Goal: Transaction & Acquisition: Purchase product/service

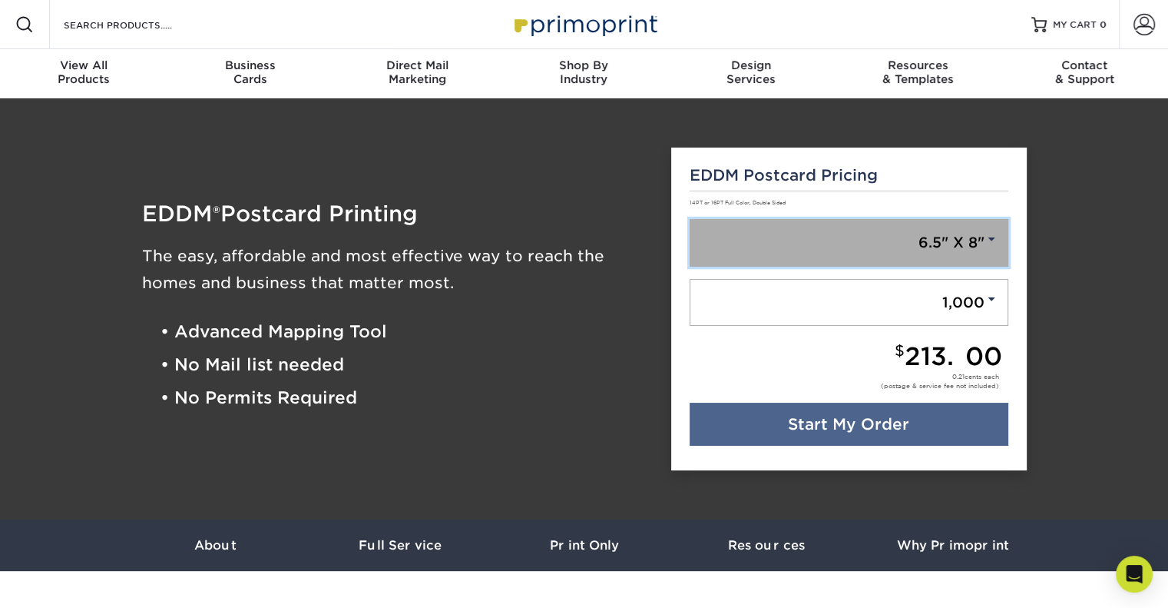
click at [940, 237] on link "6.5" X 8"" at bounding box center [849, 243] width 319 height 48
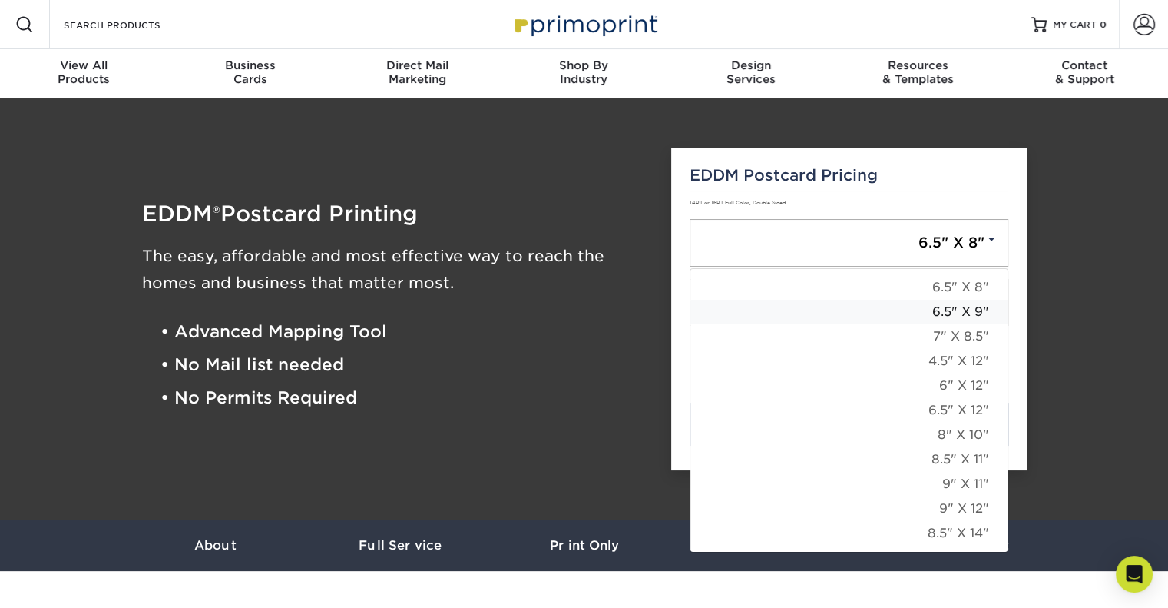
click at [969, 316] on link "6.5" X 9"" at bounding box center [849, 312] width 317 height 25
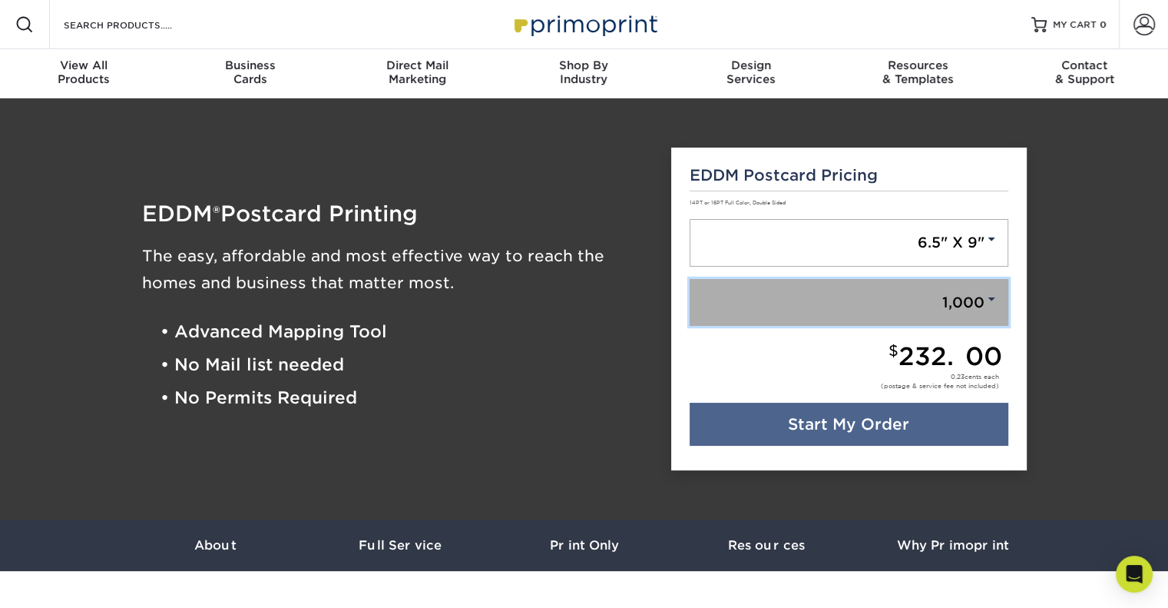
click at [971, 308] on link "1,000" at bounding box center [849, 303] width 319 height 48
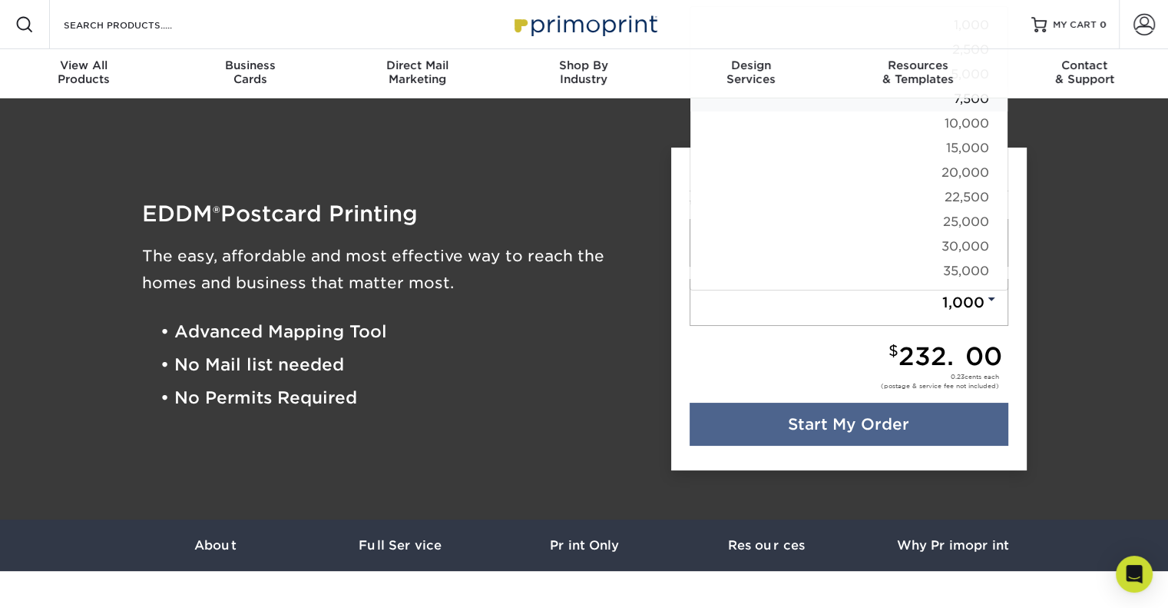
click at [979, 99] on link "7,500" at bounding box center [849, 99] width 317 height 25
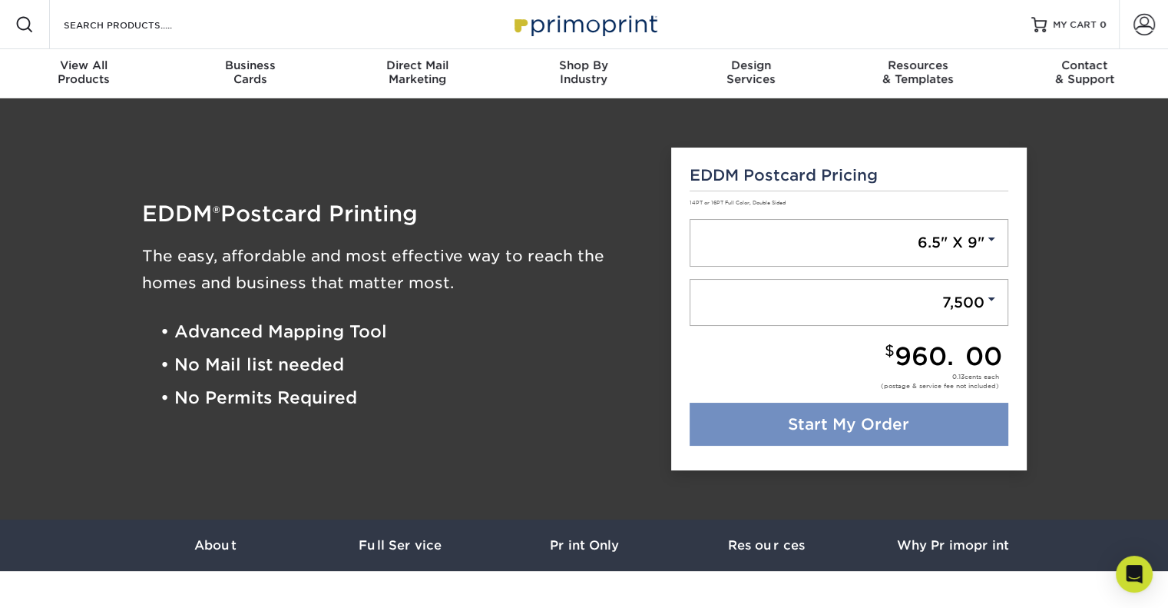
click at [931, 423] on link "Start My Order" at bounding box center [849, 424] width 319 height 43
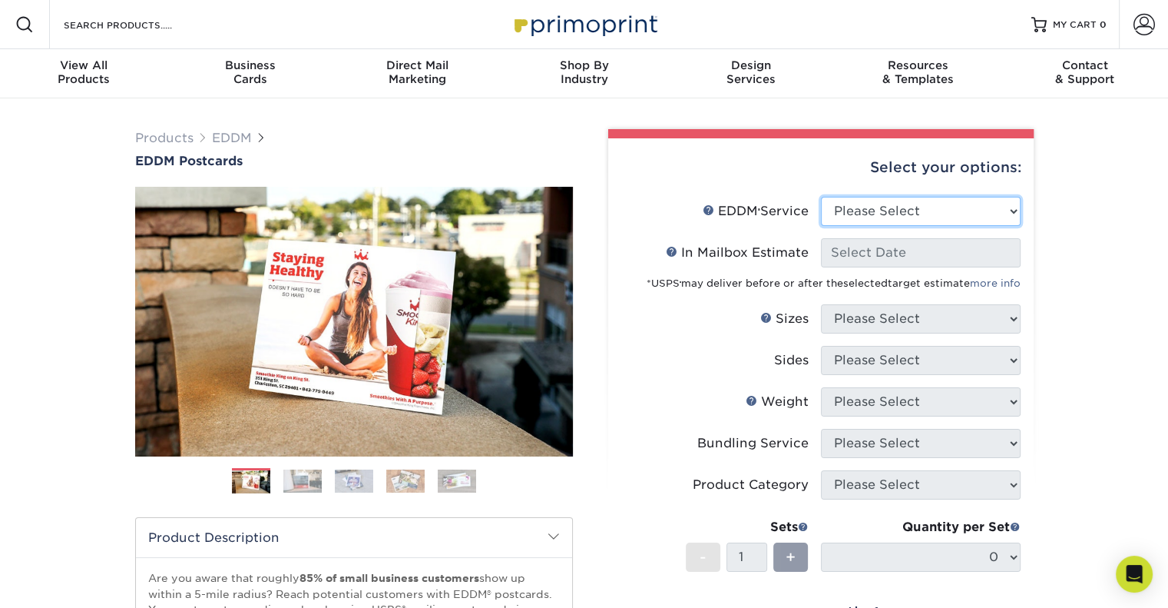
click at [910, 217] on select "Please Select Full Service Print Only" at bounding box center [921, 211] width 200 height 29
select select "full_service"
click at [821, 197] on select "Please Select Full Service Print Only" at bounding box center [921, 211] width 200 height 29
select select "-1"
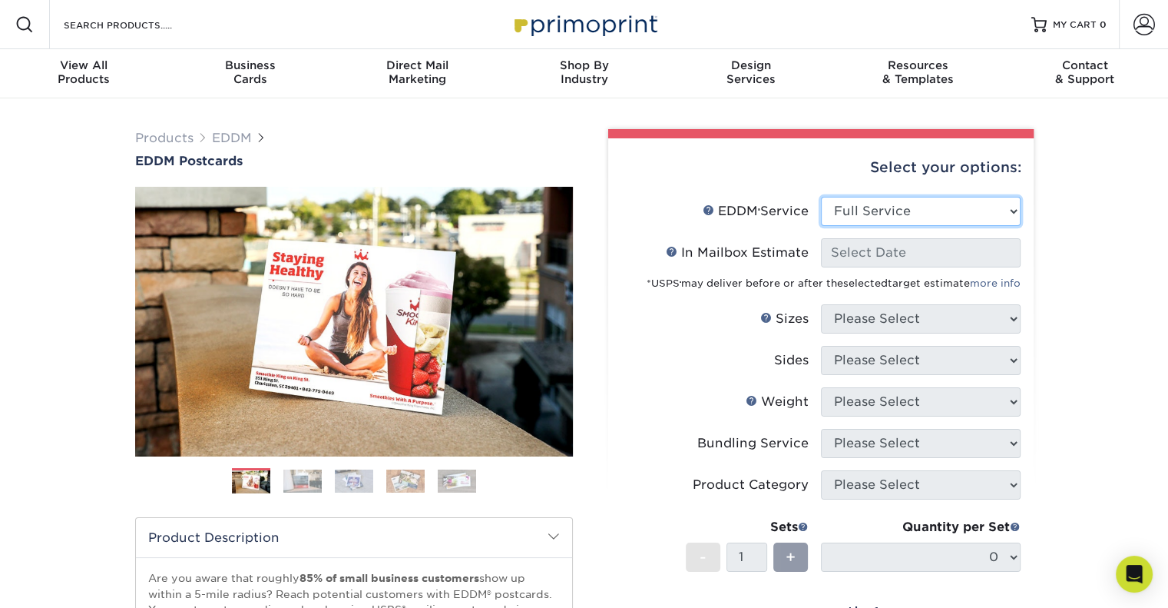
select select "-1"
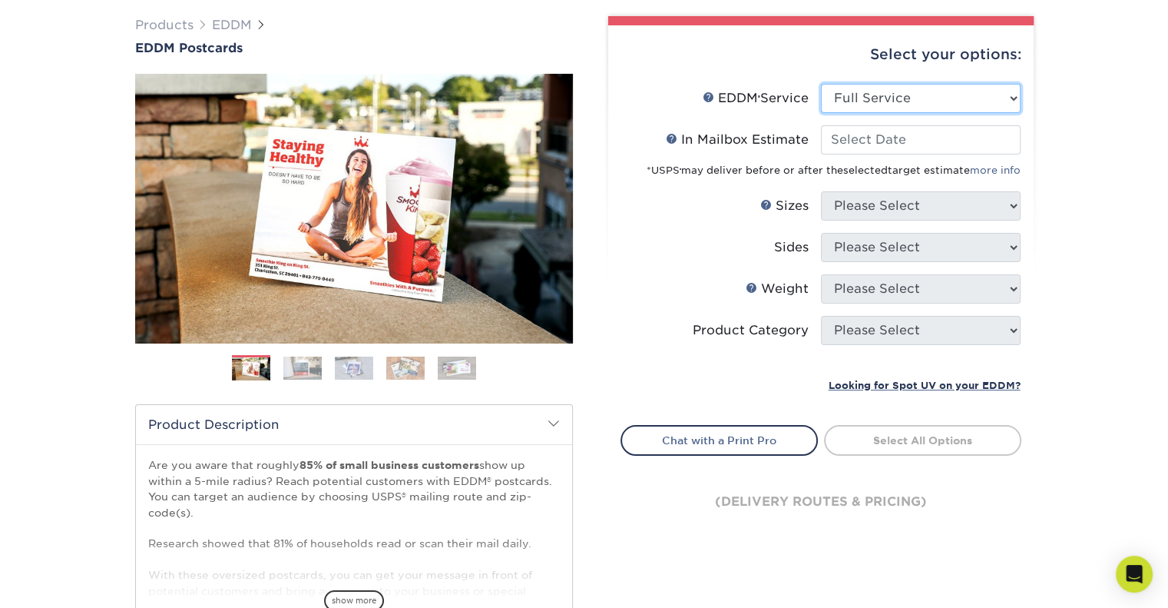
scroll to position [111, 0]
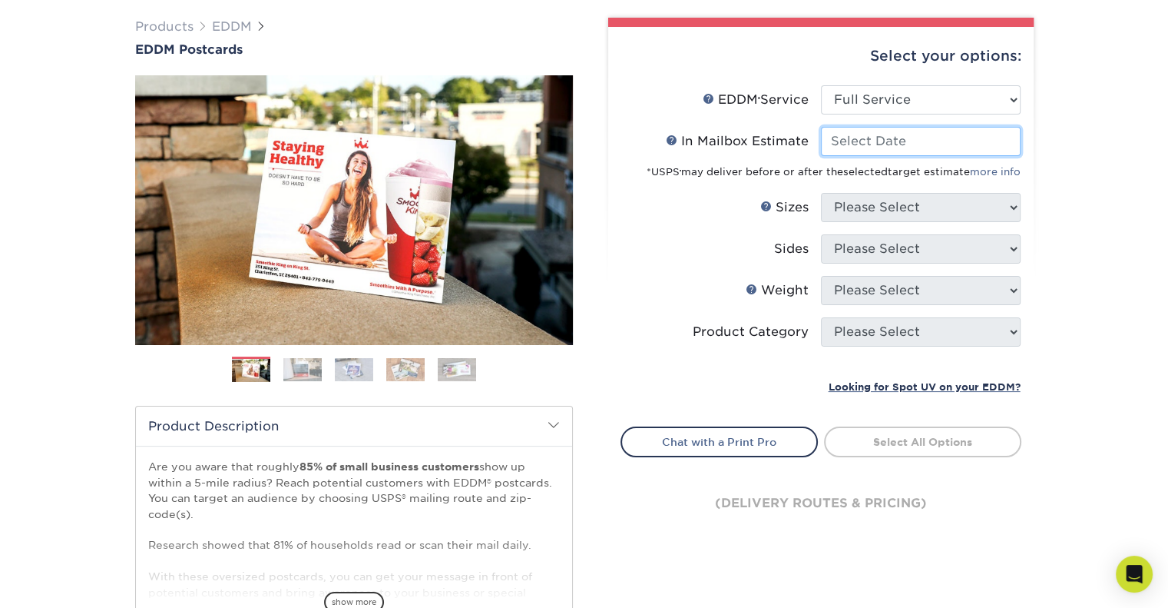
click at [919, 141] on input "In Mailbox Estimate Help In Mailbox Estimate" at bounding box center [921, 141] width 200 height 29
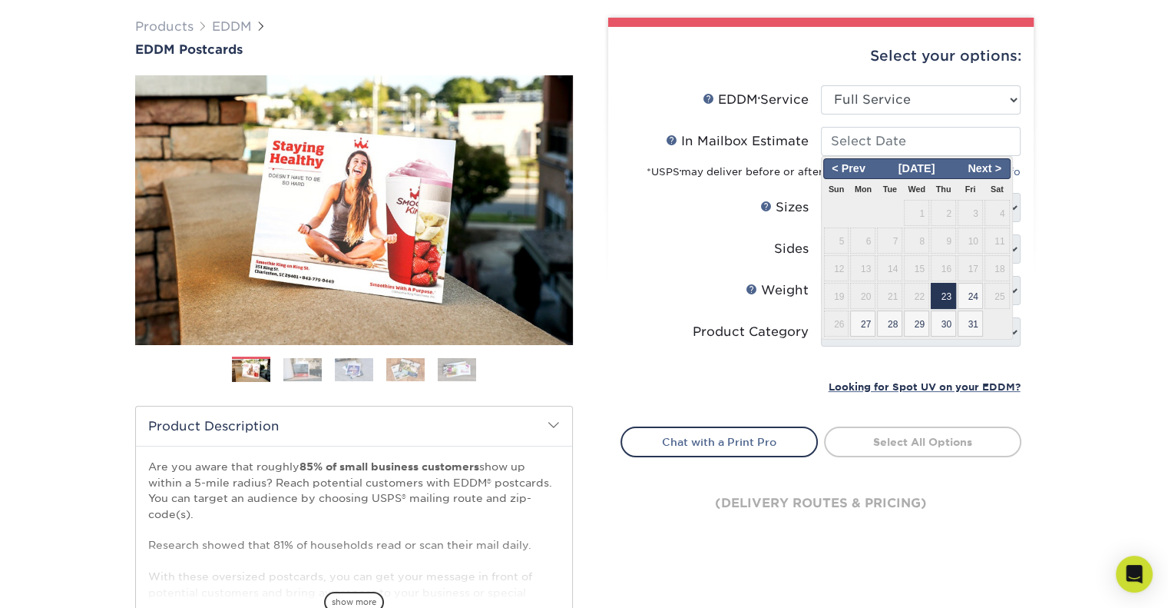
click at [944, 297] on span "23" at bounding box center [943, 296] width 25 height 26
type input "[DATE]"
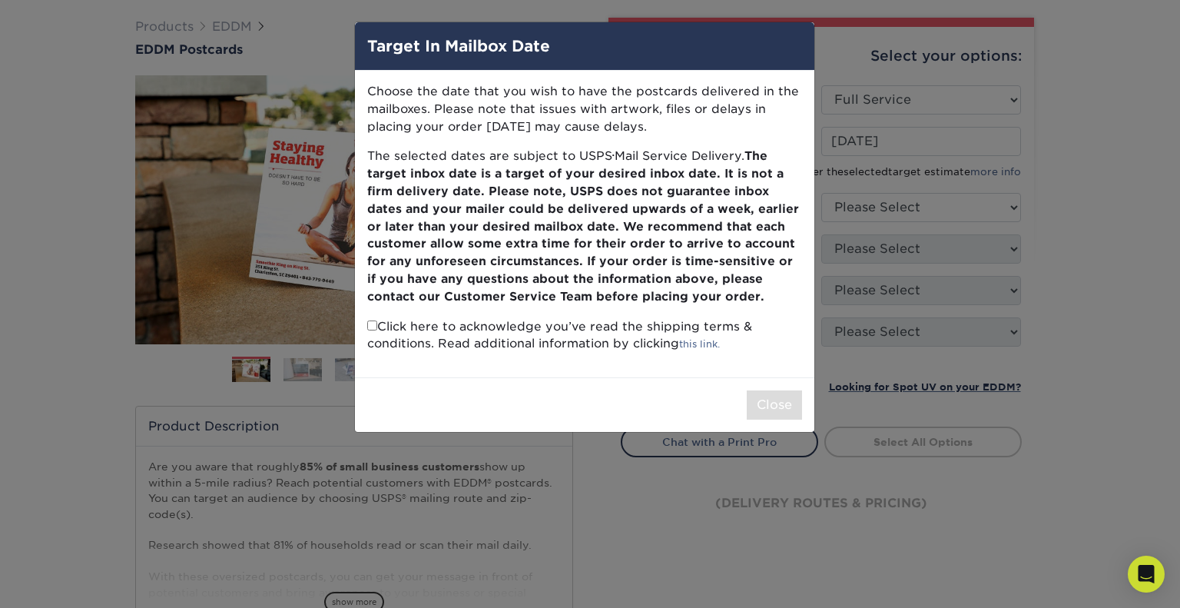
click at [369, 325] on input "checkbox" at bounding box center [372, 325] width 10 height 10
checkbox input "true"
click at [780, 408] on button "Close" at bounding box center [774, 404] width 55 height 29
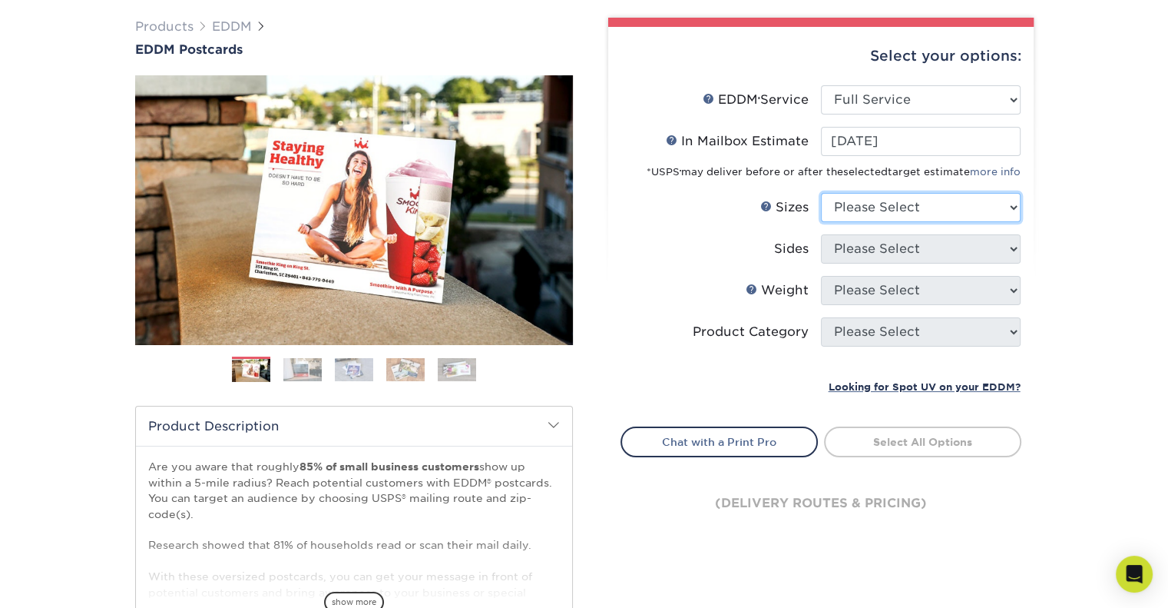
click at [912, 203] on select "Please Select 4.5" x 12" 6" x 12" 6.5" x 8" 6.5" x 9" 6.5" x 12" 7" x 8.5" 8" x…" at bounding box center [921, 207] width 200 height 29
select select "6.50x9.00"
click at [821, 193] on select "Please Select 4.5" x 12" 6" x 12" 6.5" x 8" 6.5" x 9" 6.5" x 12" 7" x 8.5" 8" x…" at bounding box center [921, 207] width 200 height 29
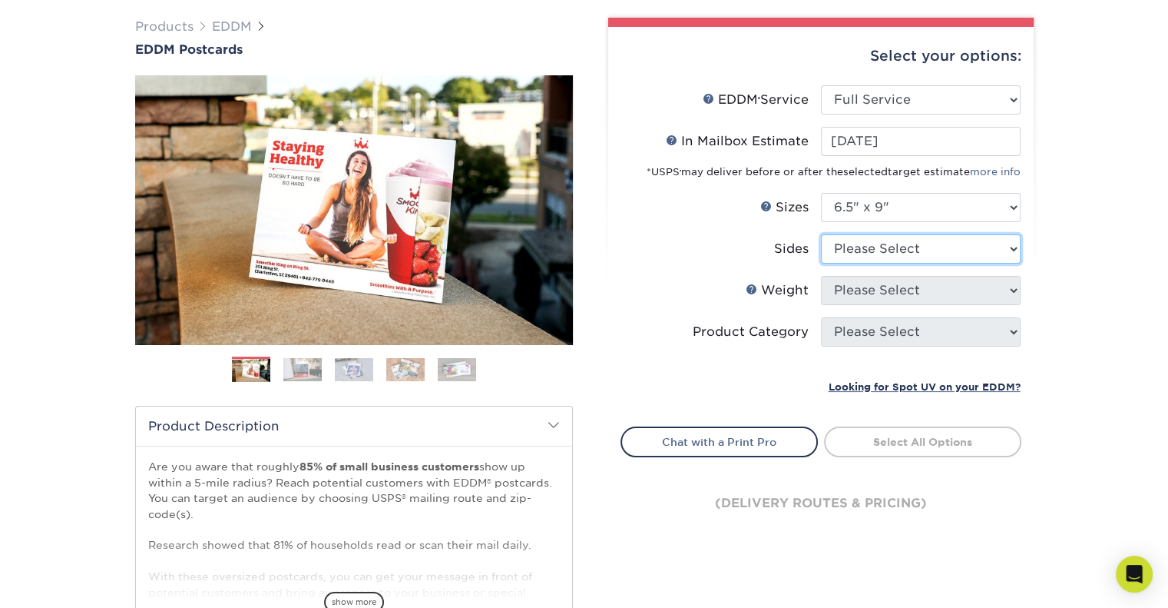
click at [926, 249] on select "Please Select Print Both Sides Print Front Only" at bounding box center [921, 248] width 200 height 29
select select "13abbda7-1d64-4f25-8bb2-c179b224825d"
click at [821, 234] on select "Please Select Print Both Sides Print Front Only" at bounding box center [921, 248] width 200 height 29
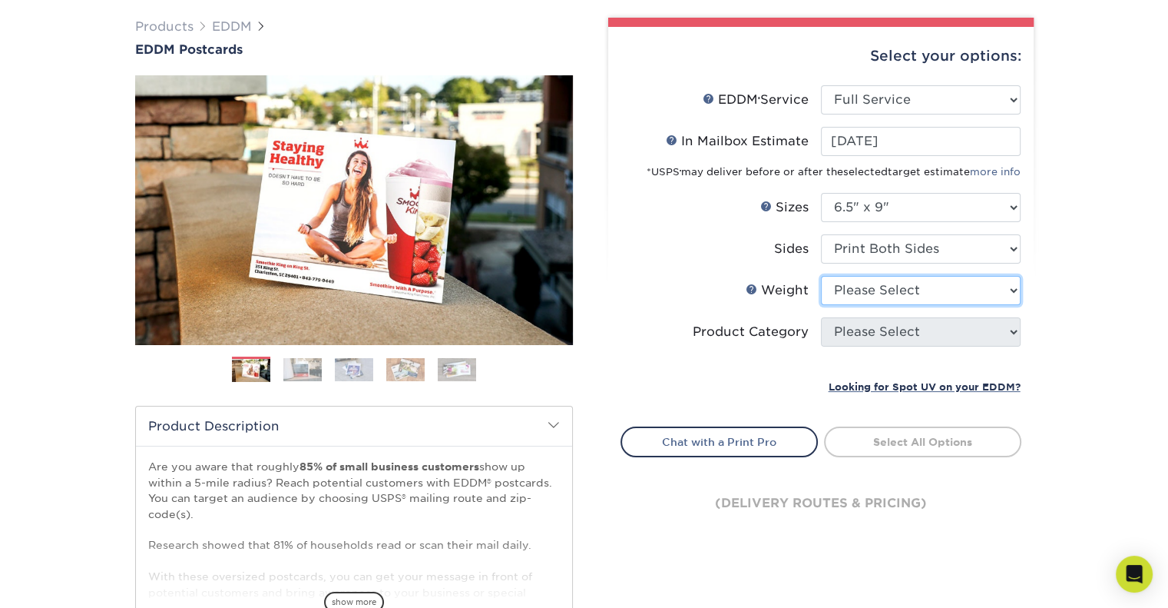
click at [942, 293] on select "Please Select 16PT 14PT" at bounding box center [921, 290] width 200 height 29
select select "16PT"
click at [821, 276] on select "Please Select 16PT 14PT" at bounding box center [921, 290] width 200 height 29
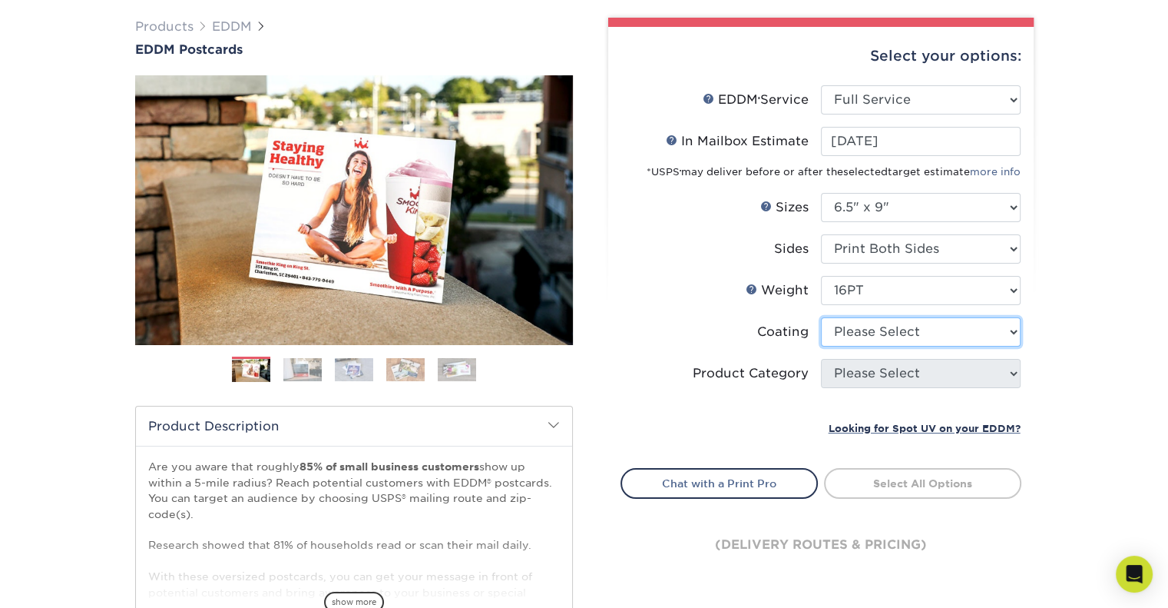
click at [946, 333] on select at bounding box center [921, 331] width 200 height 29
select select "ae367451-b2b8-45df-a344-0f05b6a12993"
click at [821, 317] on select at bounding box center [921, 331] width 200 height 29
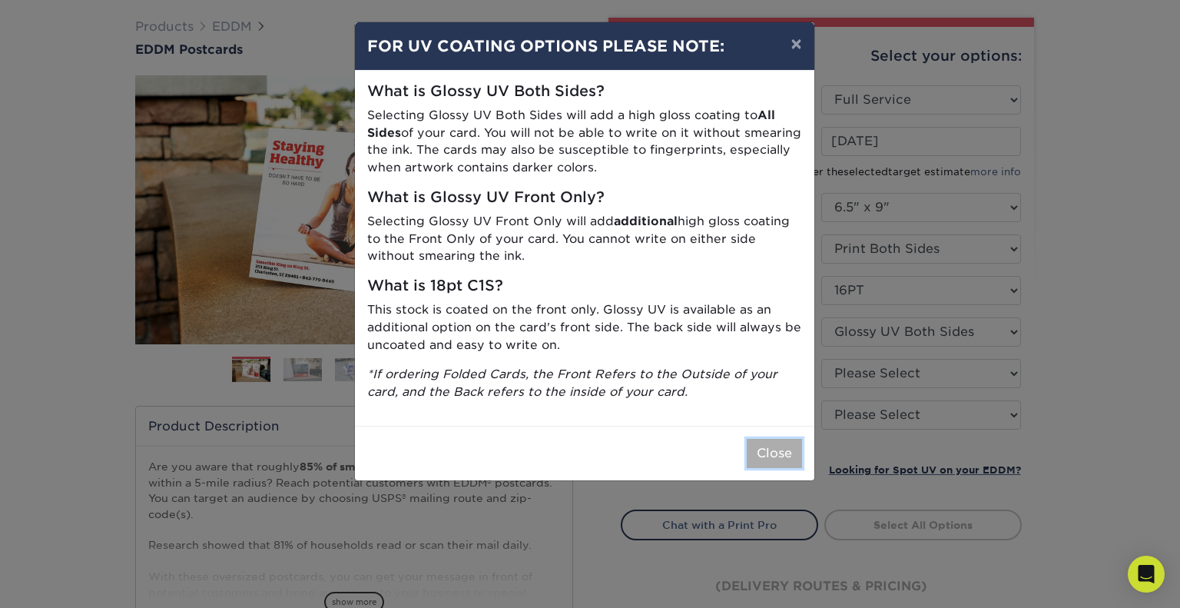
click at [774, 460] on button "Close" at bounding box center [774, 453] width 55 height 29
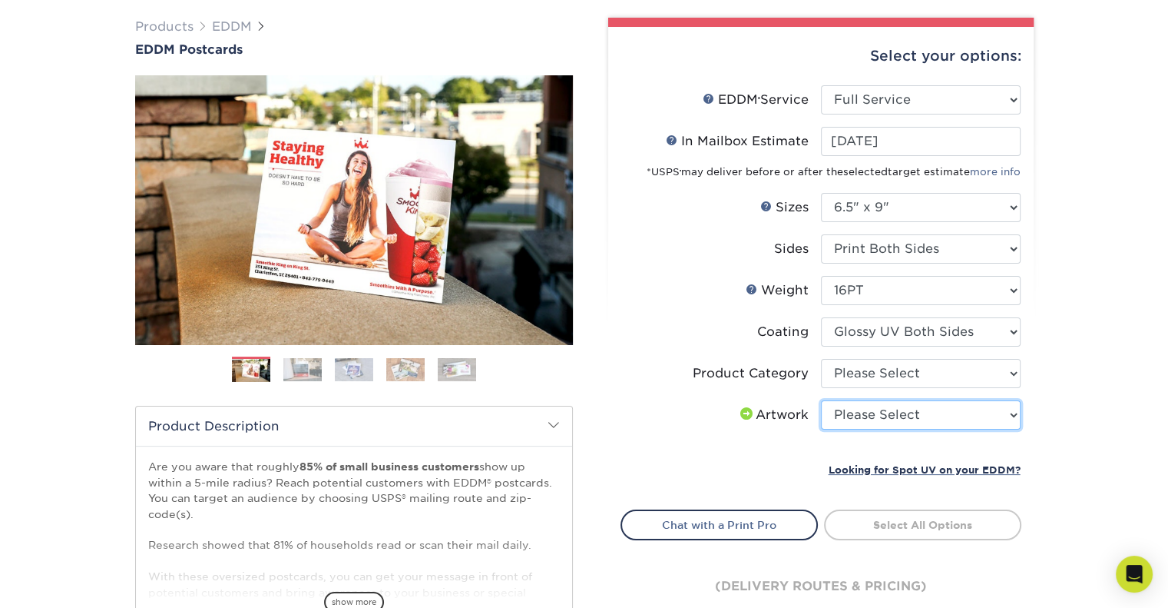
click at [899, 415] on select "Please Select I will upload files I need a design - $150" at bounding box center [921, 414] width 200 height 29
select select "upload"
click at [821, 400] on select "Please Select I will upload files I need a design - $150" at bounding box center [921, 414] width 200 height 29
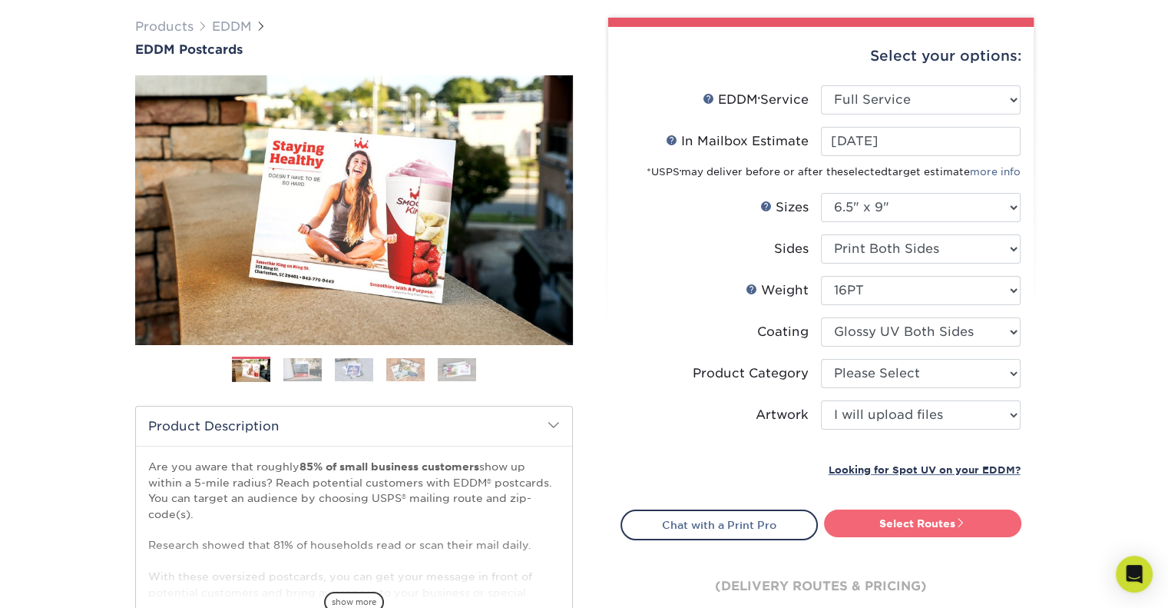
click at [959, 517] on span at bounding box center [961, 522] width 11 height 11
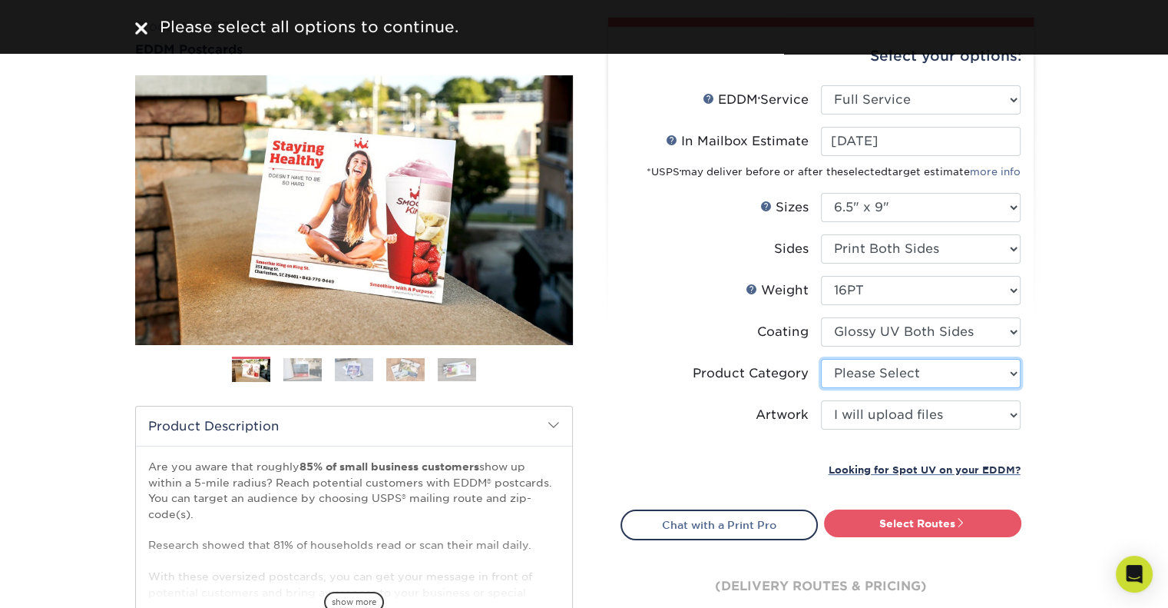
click at [957, 373] on select "Please Select Postcards" at bounding box center [921, 373] width 200 height 29
select select "9b7272e0-d6c8-4c3c-8e97-d3a1bcdab858"
click at [821, 359] on select "Please Select Postcards" at bounding box center [921, 373] width 200 height 29
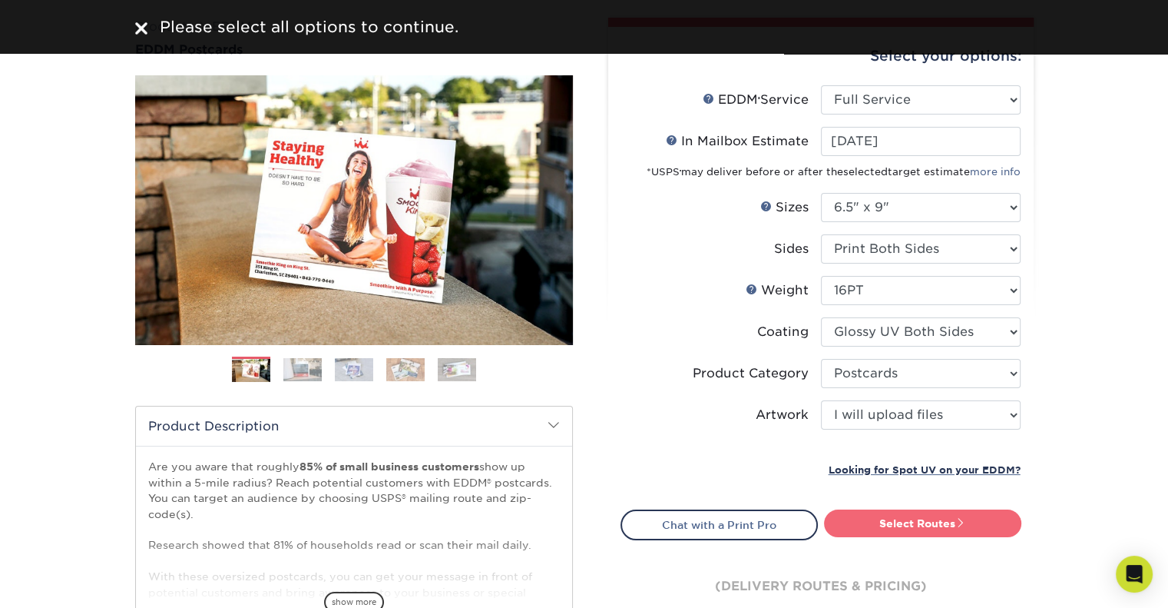
click at [956, 530] on link "Select Routes" at bounding box center [922, 523] width 197 height 28
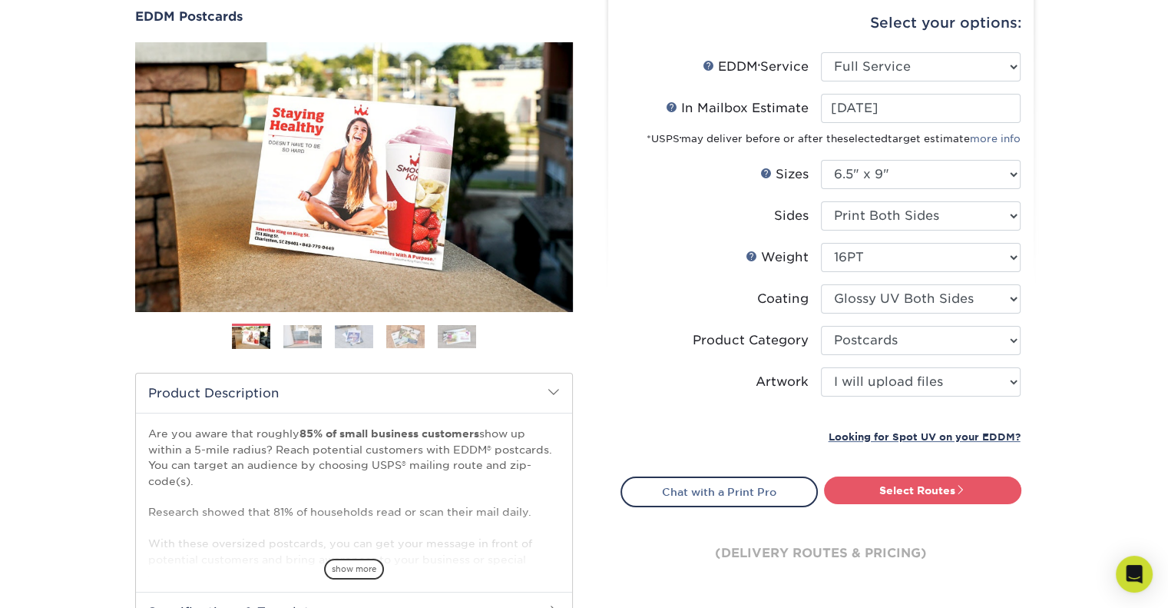
scroll to position [142, 0]
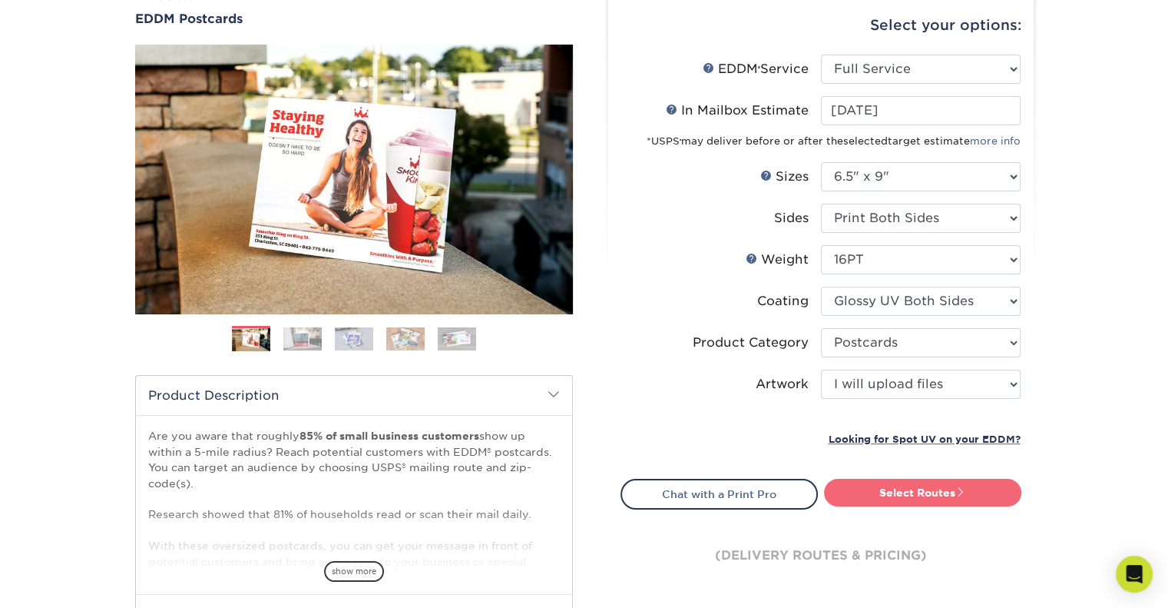
click at [926, 483] on link "Select Routes" at bounding box center [922, 493] width 197 height 28
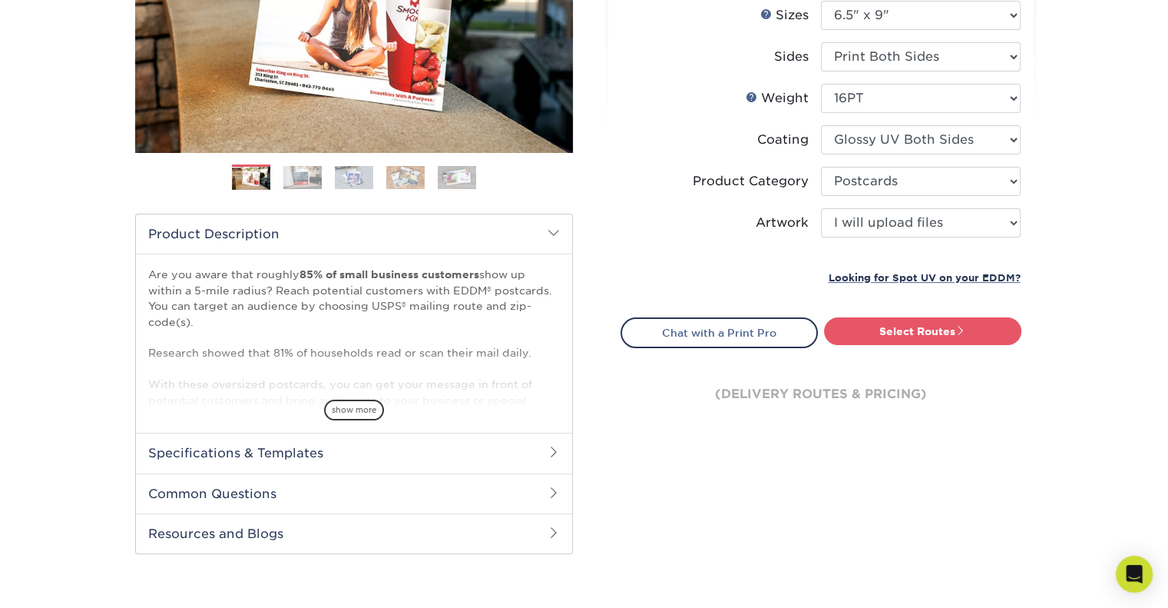
scroll to position [176, 0]
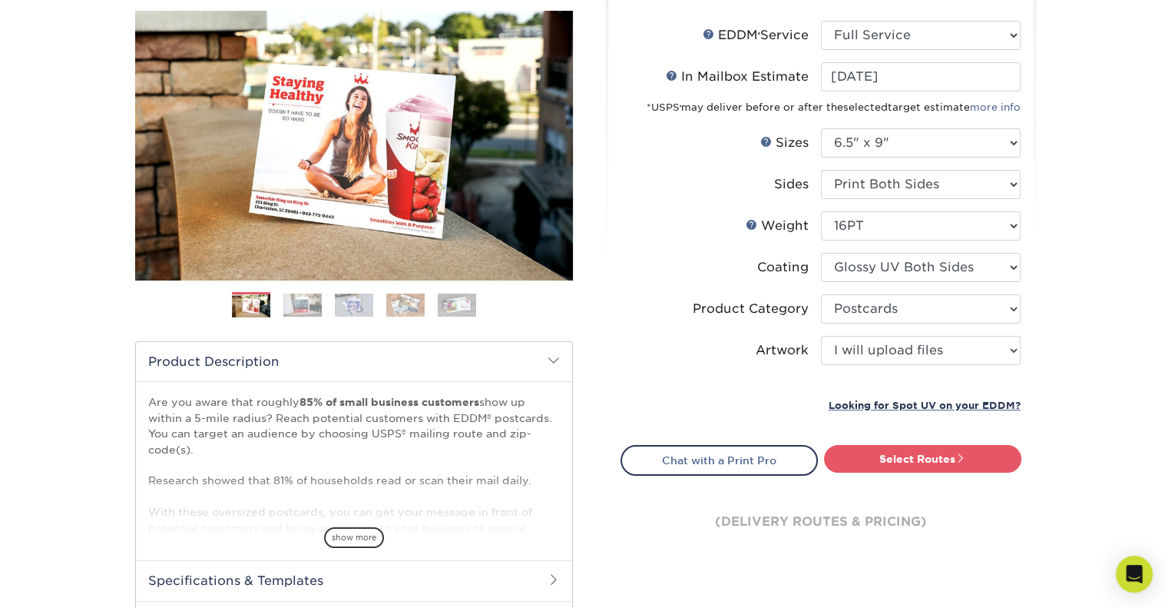
click at [1131, 45] on div "Products EDDM EDDM Postcards Previous Next" at bounding box center [584, 332] width 1168 height 820
click at [959, 453] on span at bounding box center [961, 457] width 11 height 11
click at [956, 459] on span at bounding box center [961, 457] width 11 height 11
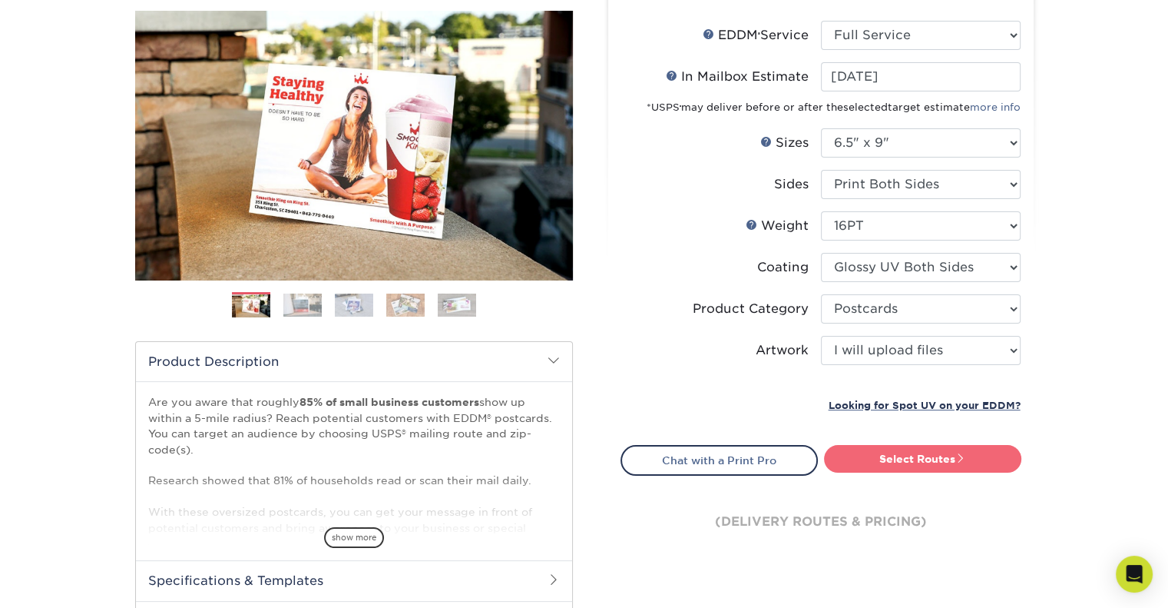
click at [956, 459] on span at bounding box center [961, 457] width 11 height 11
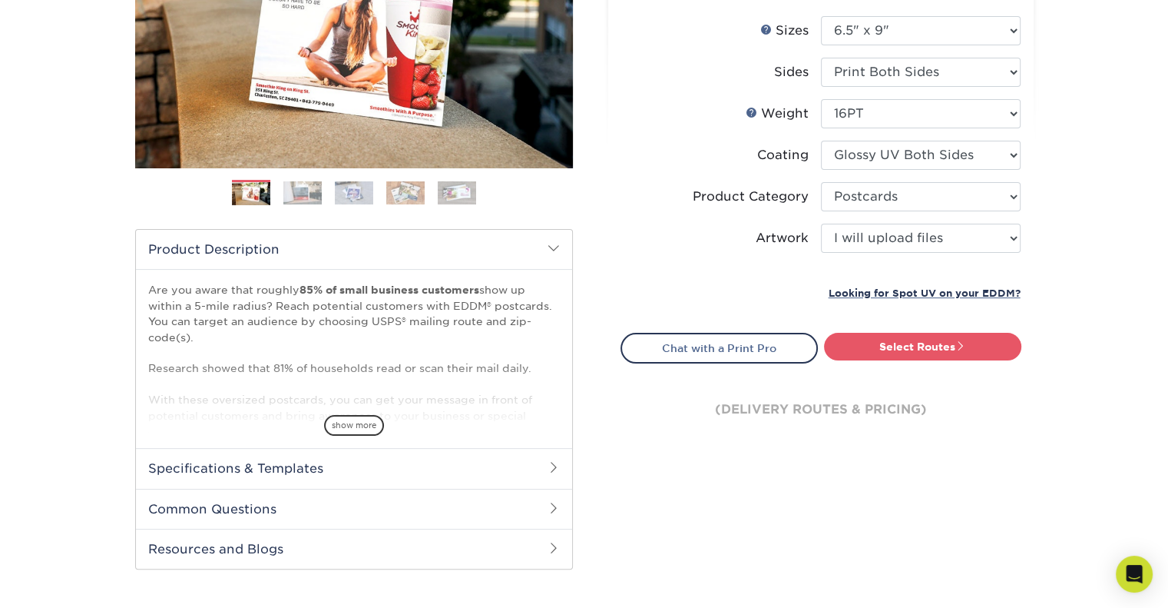
scroll to position [292, 0]
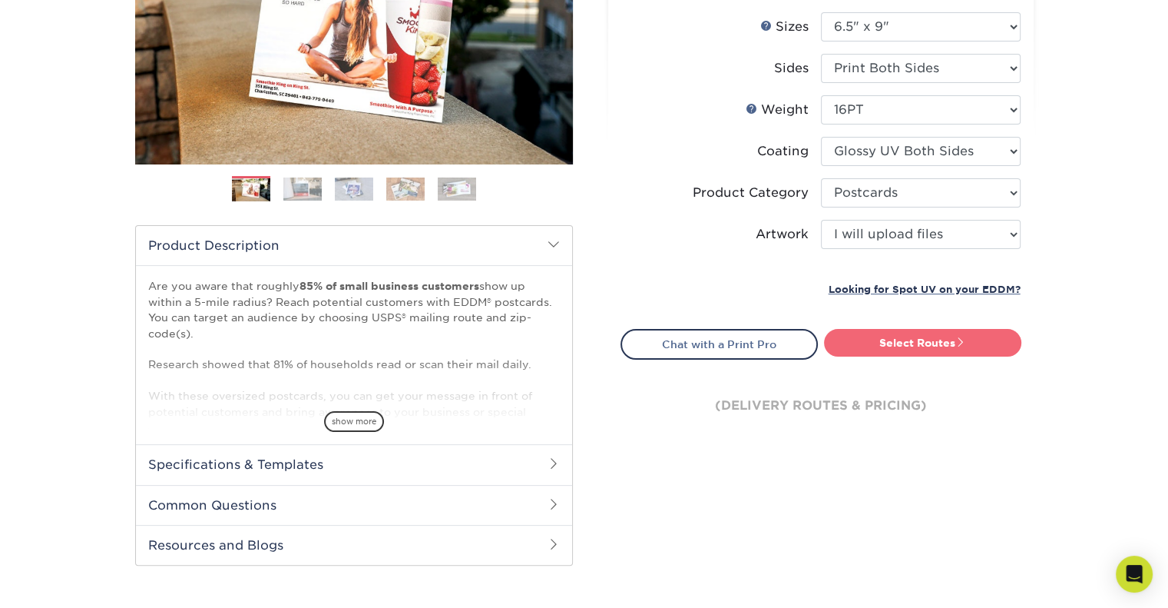
click at [974, 342] on link "Select Routes" at bounding box center [922, 343] width 197 height 28
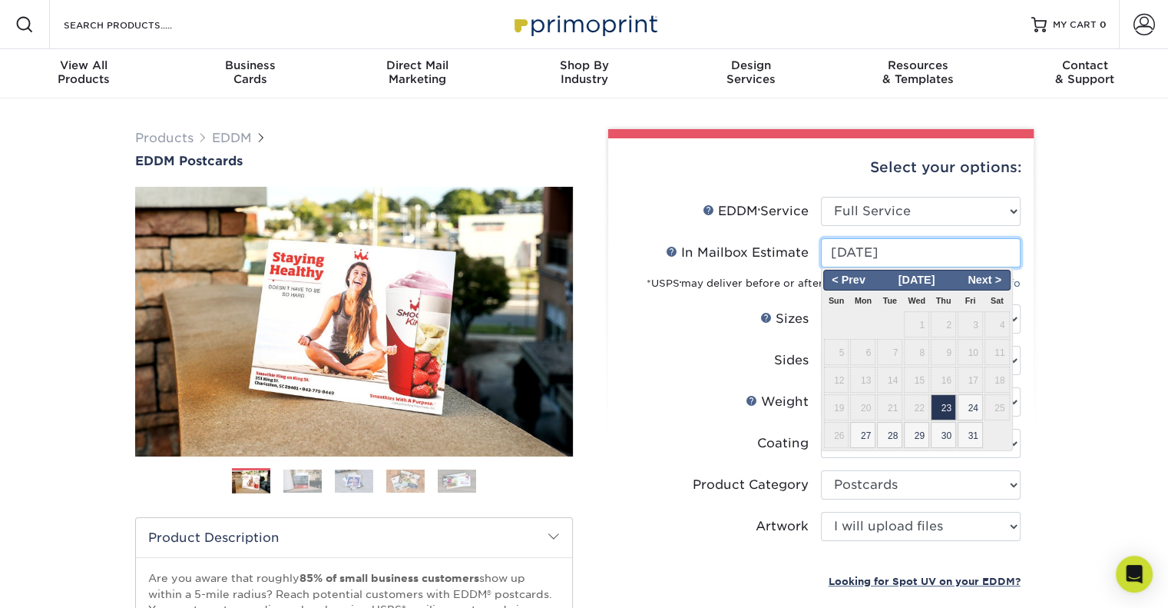
click at [970, 254] on input "[DATE]" at bounding box center [921, 252] width 200 height 29
click at [966, 402] on span "24" at bounding box center [970, 407] width 25 height 26
type input "[DATE]"
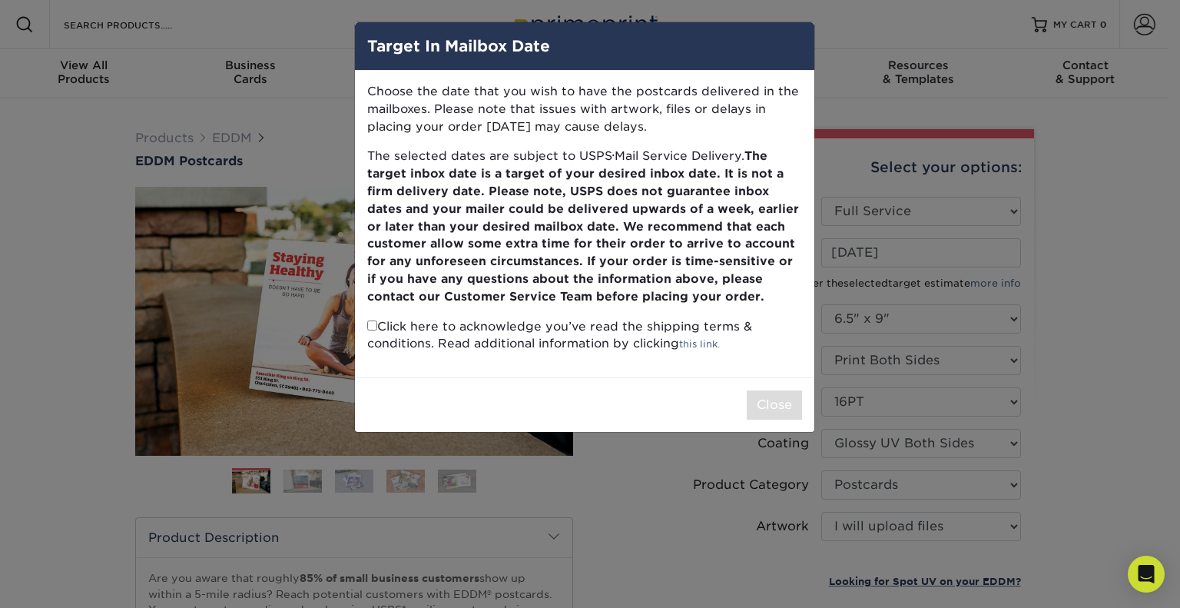
click at [544, 330] on p "Click here to acknowledge you’ve read the shipping terms & conditions. Read add…" at bounding box center [584, 335] width 435 height 35
click at [369, 329] on input "checkbox" at bounding box center [372, 325] width 10 height 10
checkbox input "true"
click at [762, 402] on button "Close" at bounding box center [774, 404] width 55 height 29
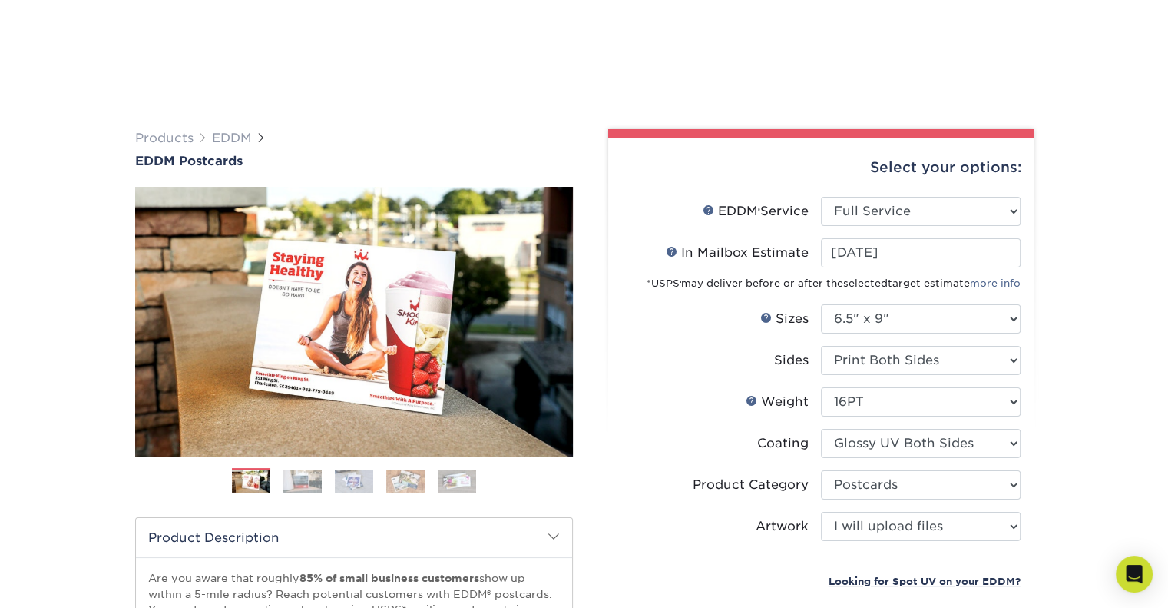
scroll to position [532, 0]
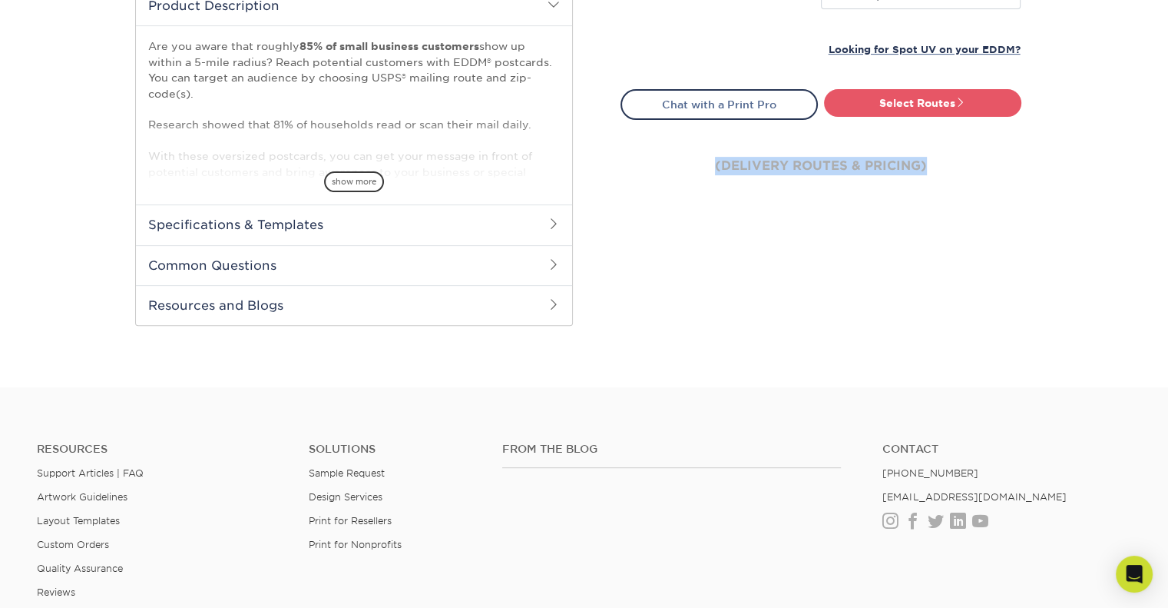
drag, startPoint x: 1166, startPoint y: 245, endPoint x: 1161, endPoint y: 103, distance: 142.2
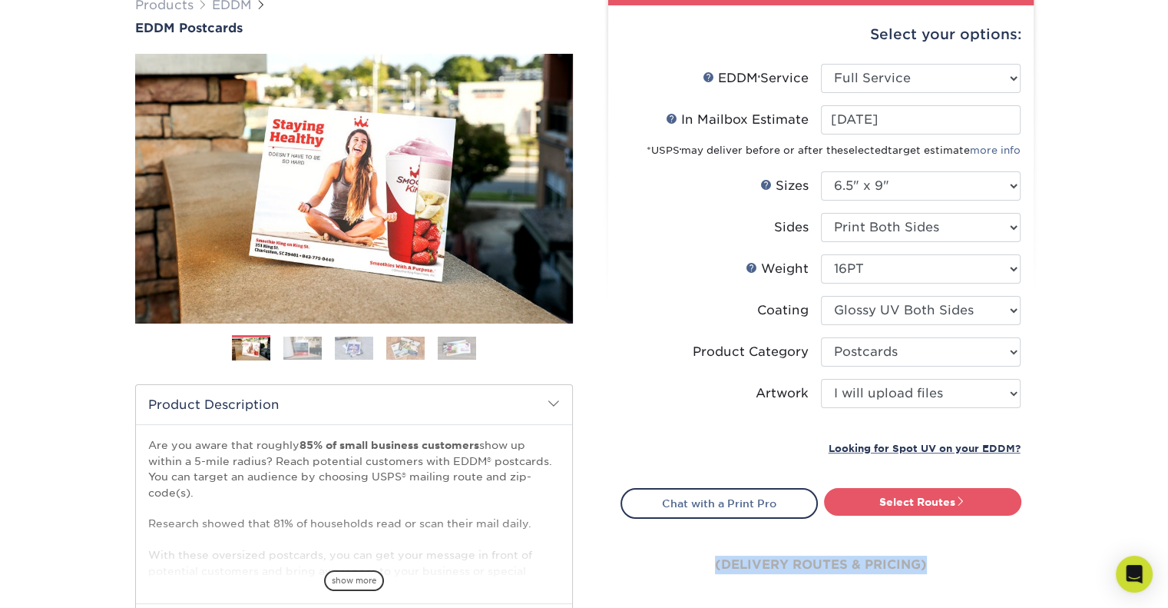
scroll to position [144, 0]
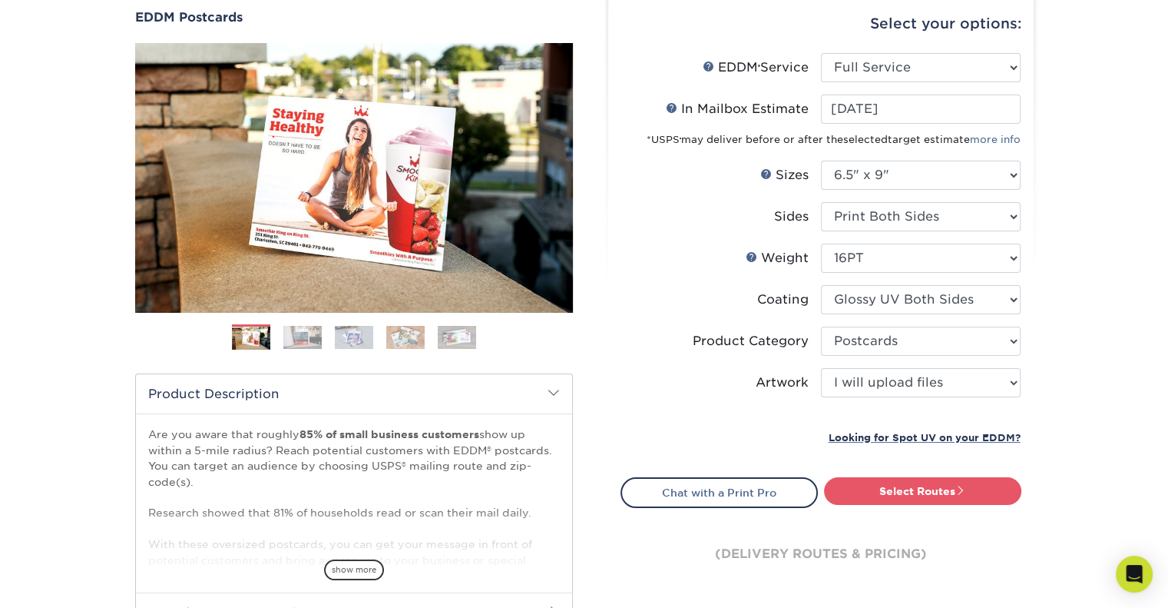
click at [1122, 270] on div "Products EDDM EDDM Postcards Previous Next" at bounding box center [584, 365] width 1168 height 820
click at [1008, 501] on link "Select Routes" at bounding box center [922, 491] width 197 height 28
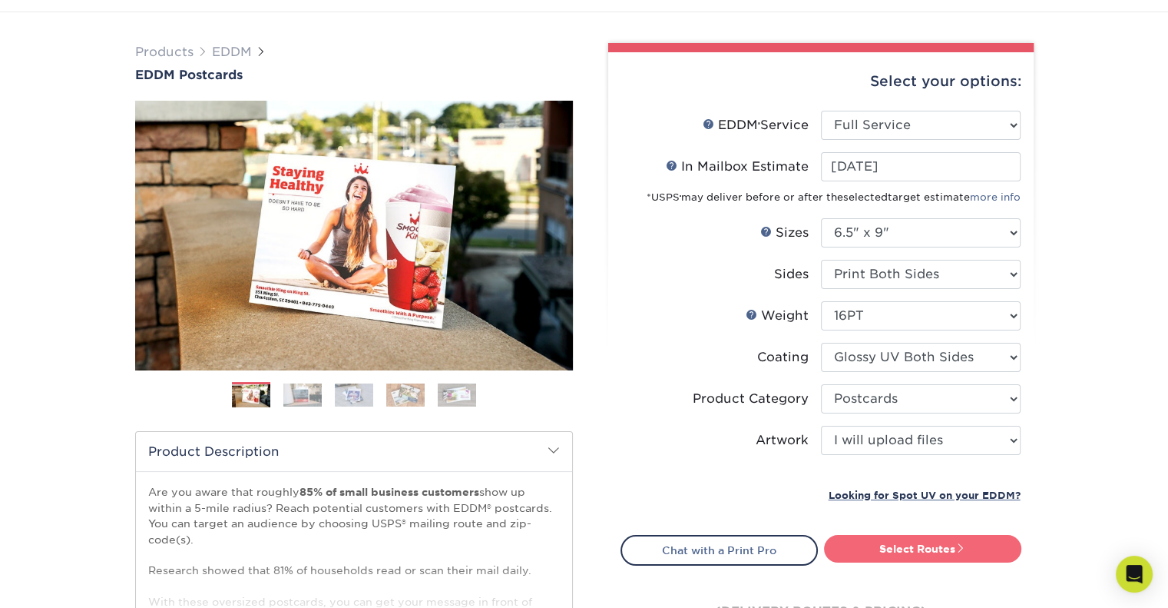
scroll to position [84, 0]
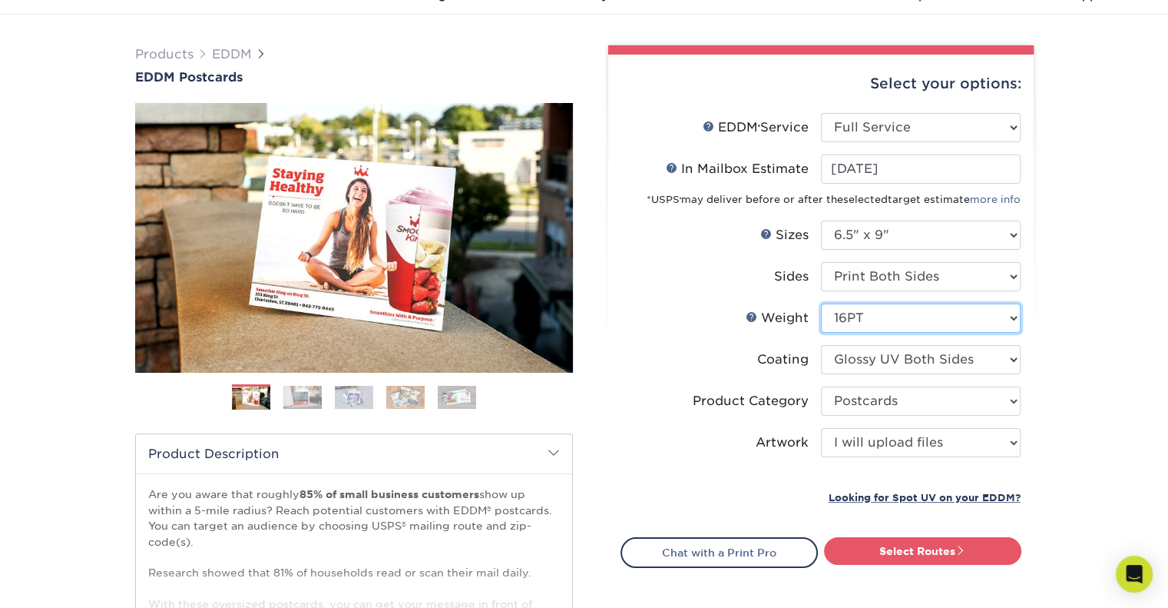
click at [989, 316] on select "Please Select 16PT 14PT" at bounding box center [921, 317] width 200 height 29
click at [821, 303] on select "Please Select 16PT 14PT" at bounding box center [921, 317] width 200 height 29
click at [989, 326] on select "Please Select 16PT 14PT" at bounding box center [921, 317] width 200 height 29
select select "14PT"
click at [821, 303] on select "Please Select 16PT 14PT" at bounding box center [921, 317] width 200 height 29
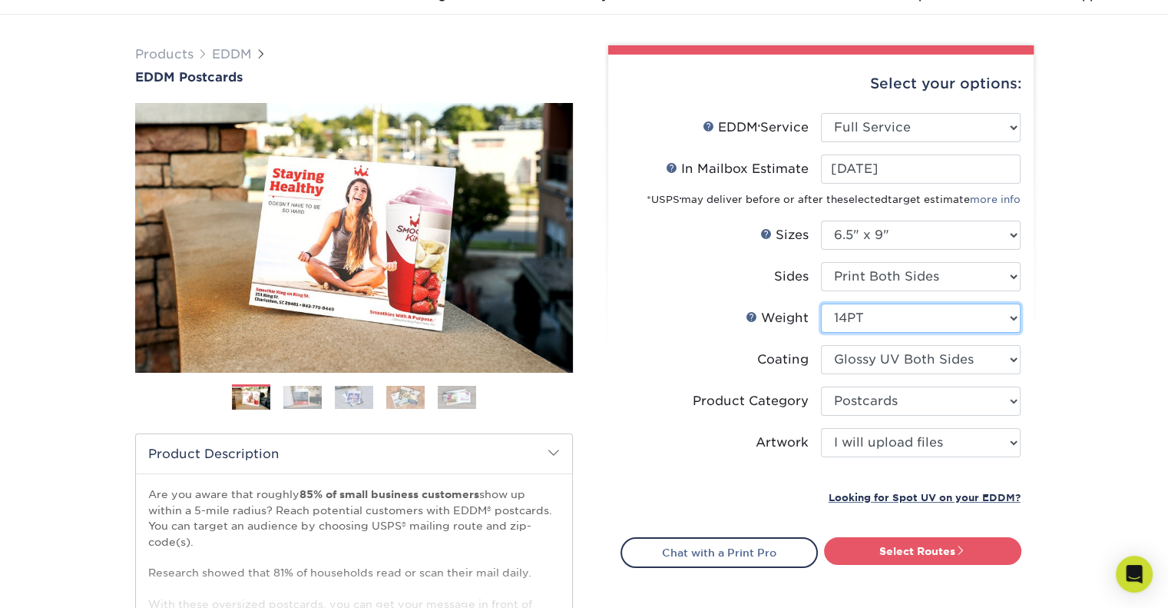
select select "-1"
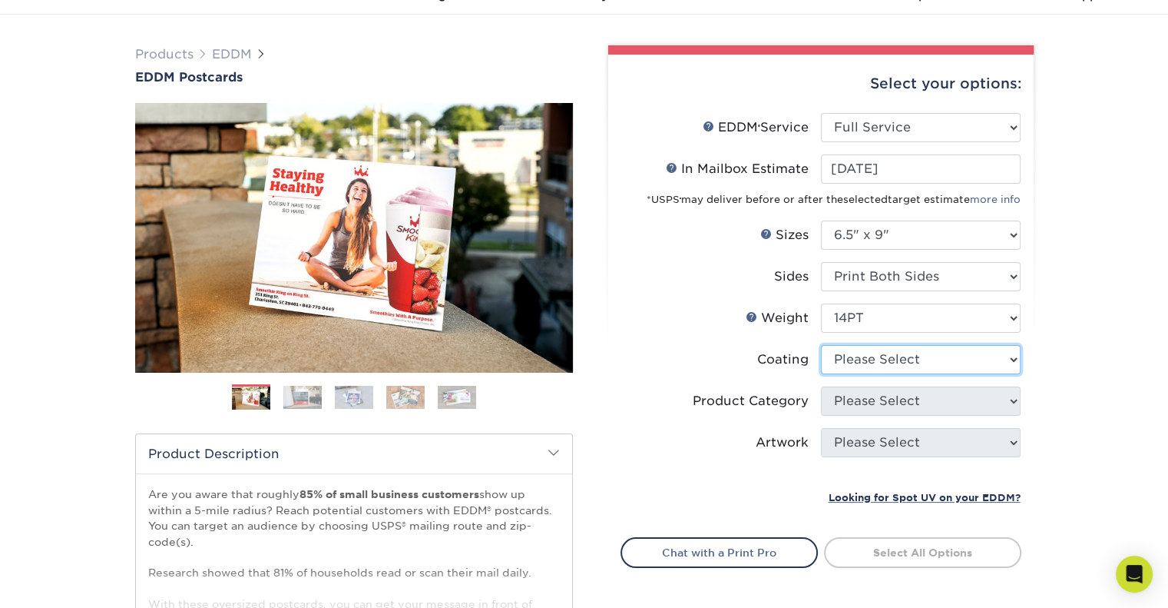
click at [999, 370] on select at bounding box center [921, 359] width 200 height 29
select select "ae367451-b2b8-45df-a344-0f05b6a12993"
click at [821, 345] on select at bounding box center [921, 359] width 200 height 29
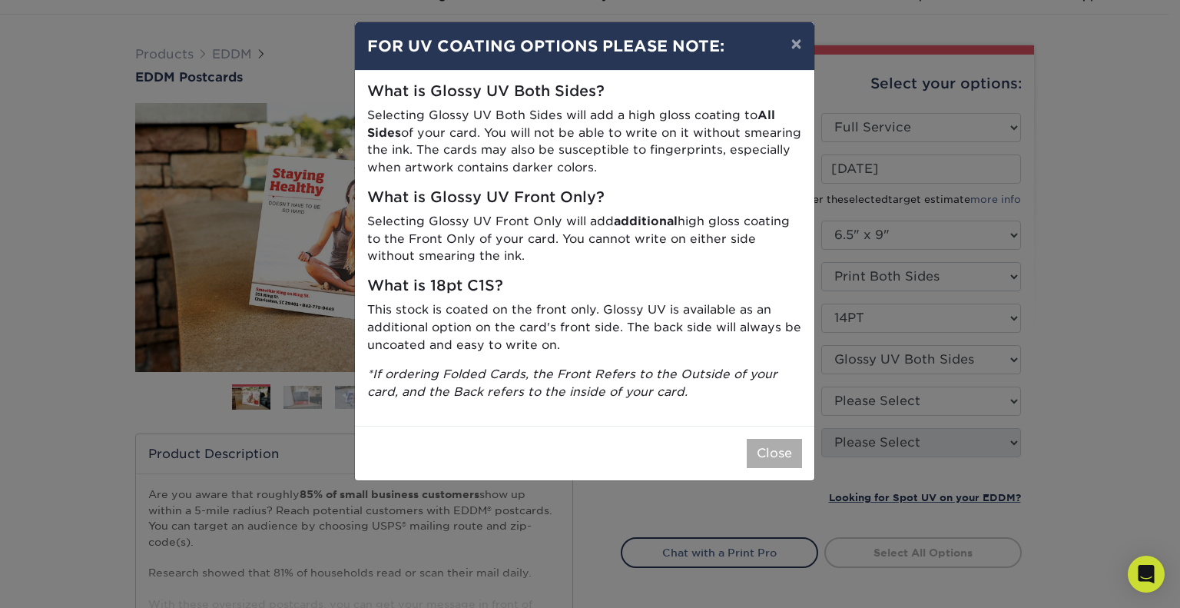
click at [775, 463] on button "Close" at bounding box center [774, 453] width 55 height 29
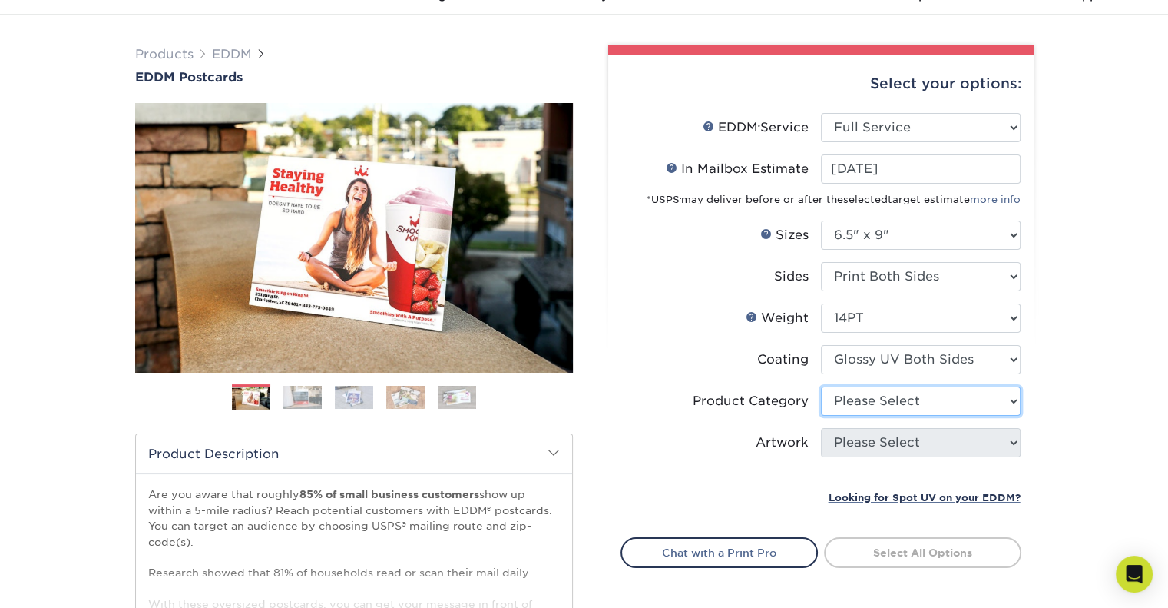
click at [1016, 400] on select "Please Select Postcards" at bounding box center [921, 400] width 200 height 29
select select "9b7272e0-d6c8-4c3c-8e97-d3a1bcdab858"
click at [821, 386] on select "Please Select Postcards" at bounding box center [921, 400] width 200 height 29
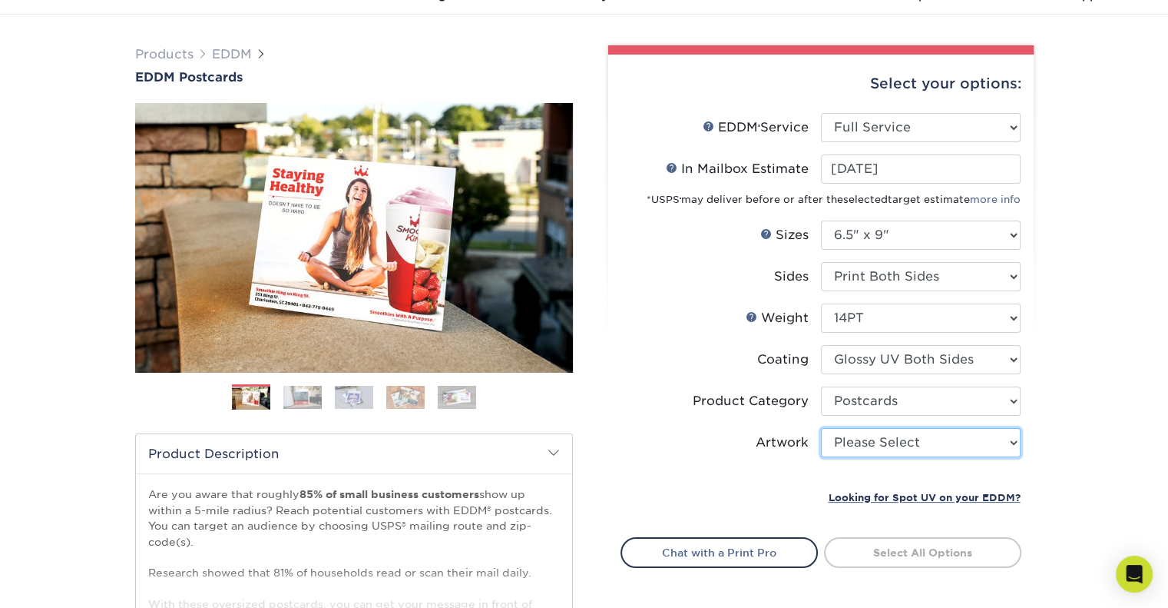
click at [996, 447] on select "Please Select I will upload files I need a design - $150" at bounding box center [921, 442] width 200 height 29
select select "upload"
click at [821, 428] on select "Please Select I will upload files I need a design - $150" at bounding box center [921, 442] width 200 height 29
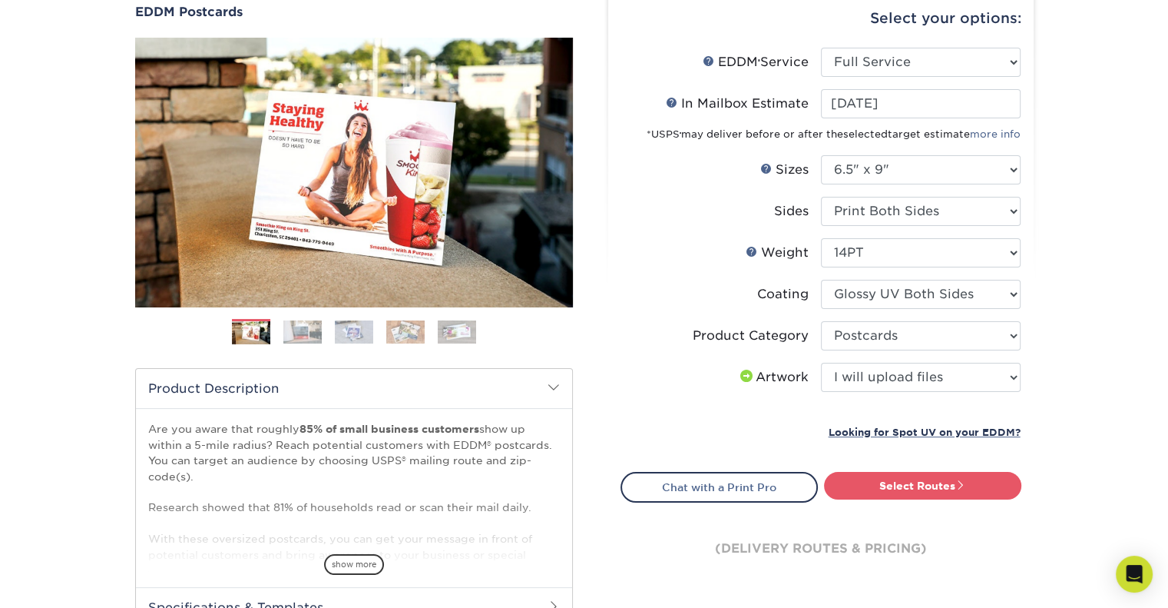
scroll to position [174, 0]
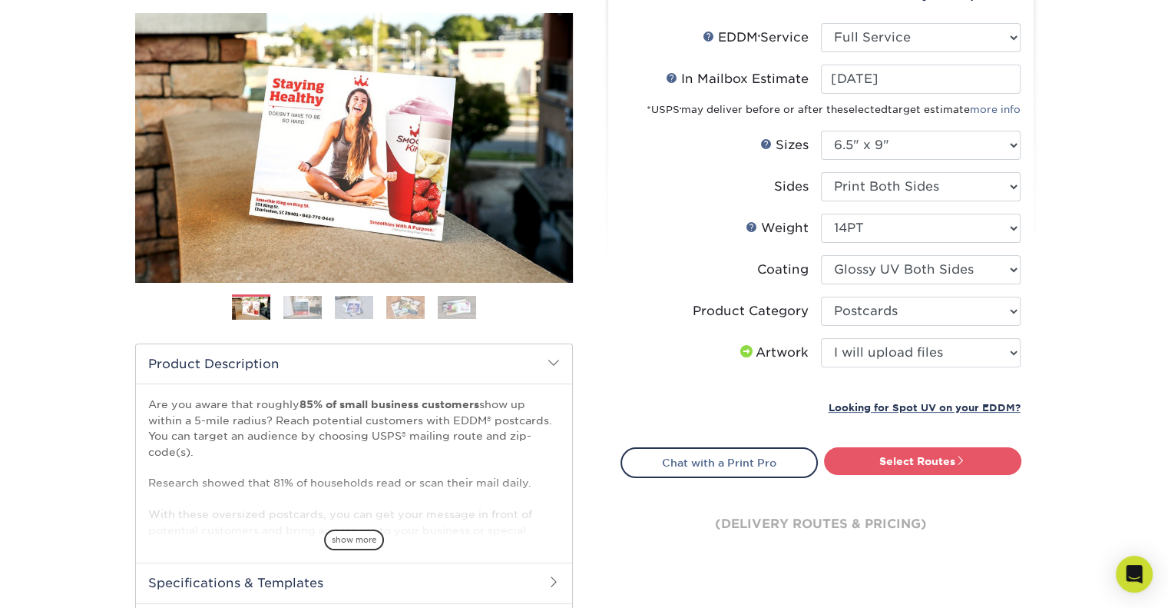
click at [731, 363] on label "Artwork" at bounding box center [721, 352] width 200 height 29
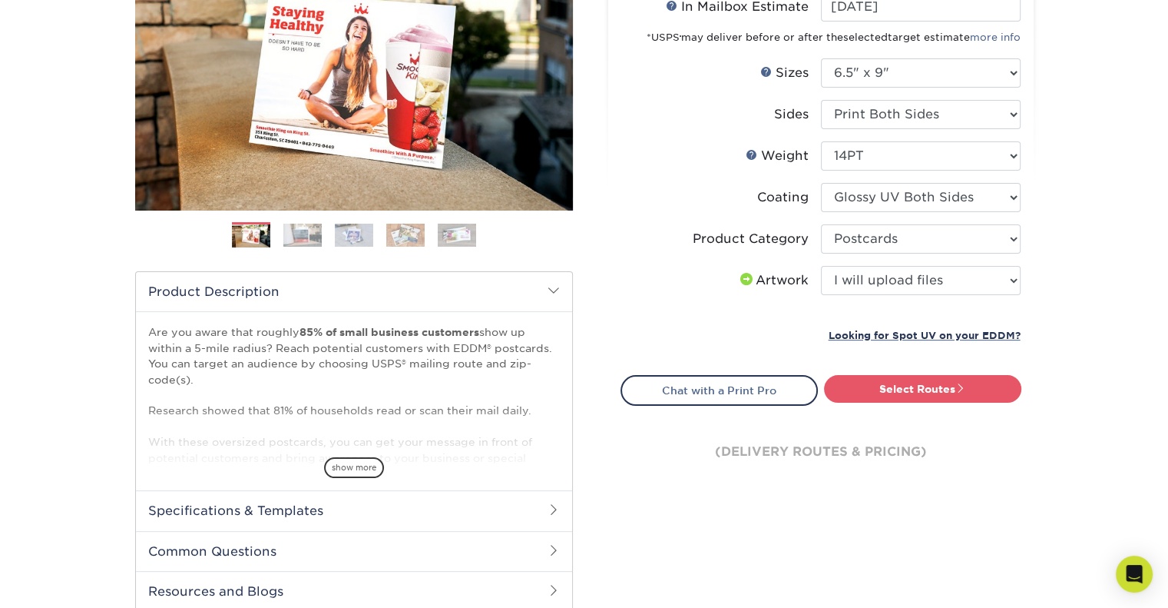
scroll to position [245, 0]
click at [985, 397] on link "Select Routes" at bounding box center [922, 390] width 197 height 28
click at [955, 389] on link "Select Routes" at bounding box center [922, 390] width 197 height 28
click at [956, 398] on link "Select Routes" at bounding box center [922, 390] width 197 height 28
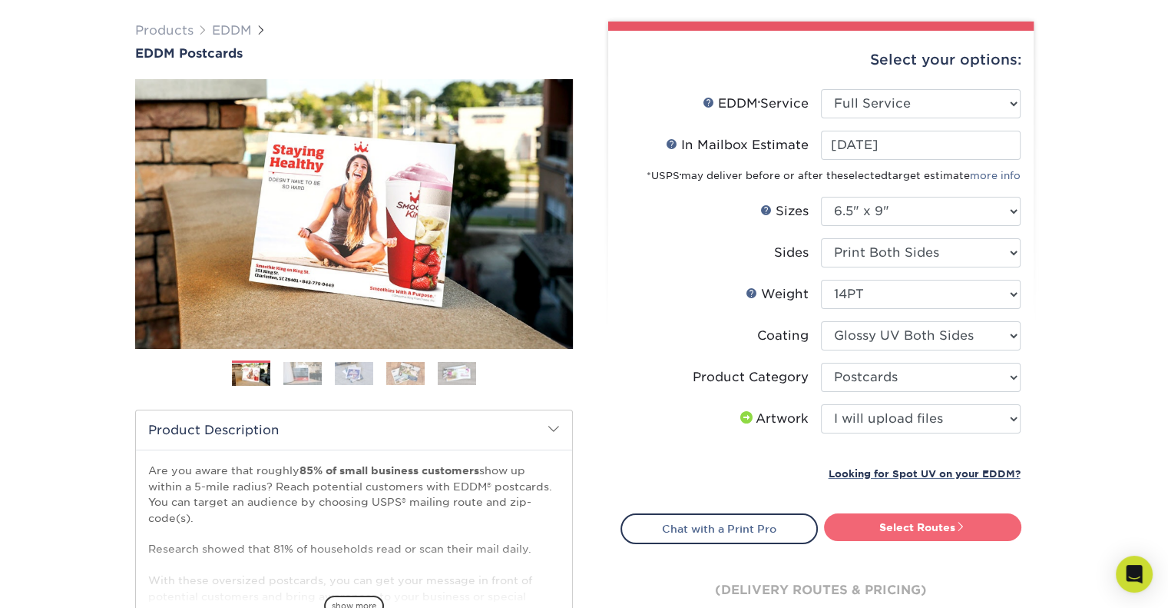
scroll to position [101, 0]
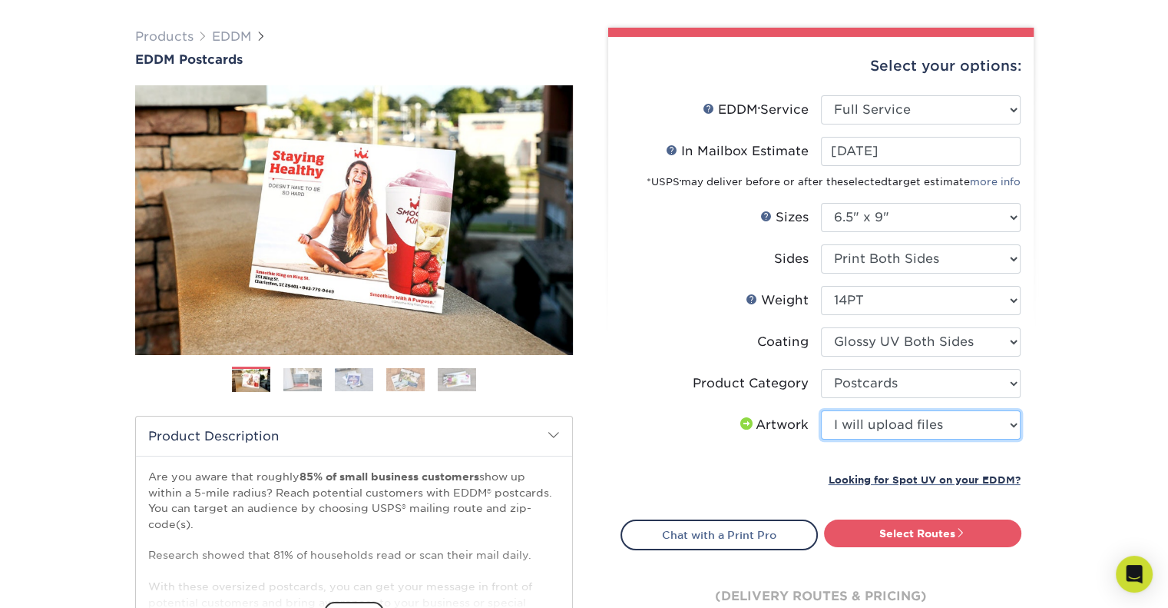
click at [1004, 416] on select "Please Select I will upload files I need a design - $150" at bounding box center [921, 424] width 200 height 29
select select "design"
click at [821, 410] on select "Please Select I will upload files I need a design - $150" at bounding box center [921, 424] width 200 height 29
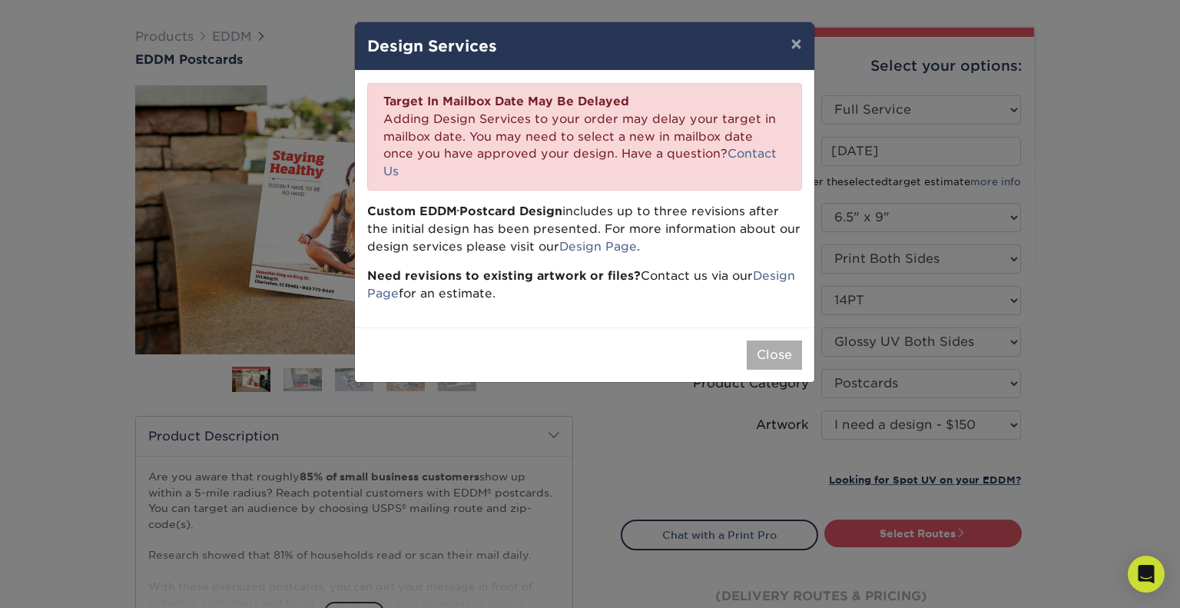
click at [769, 340] on button "Close" at bounding box center [774, 354] width 55 height 29
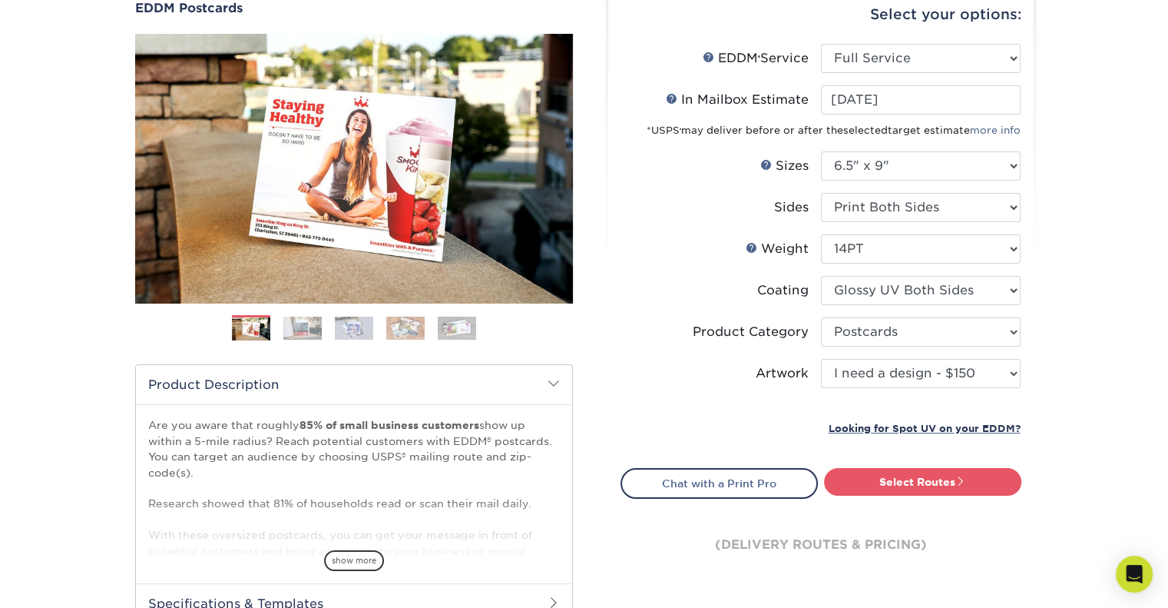
scroll to position [194, 0]
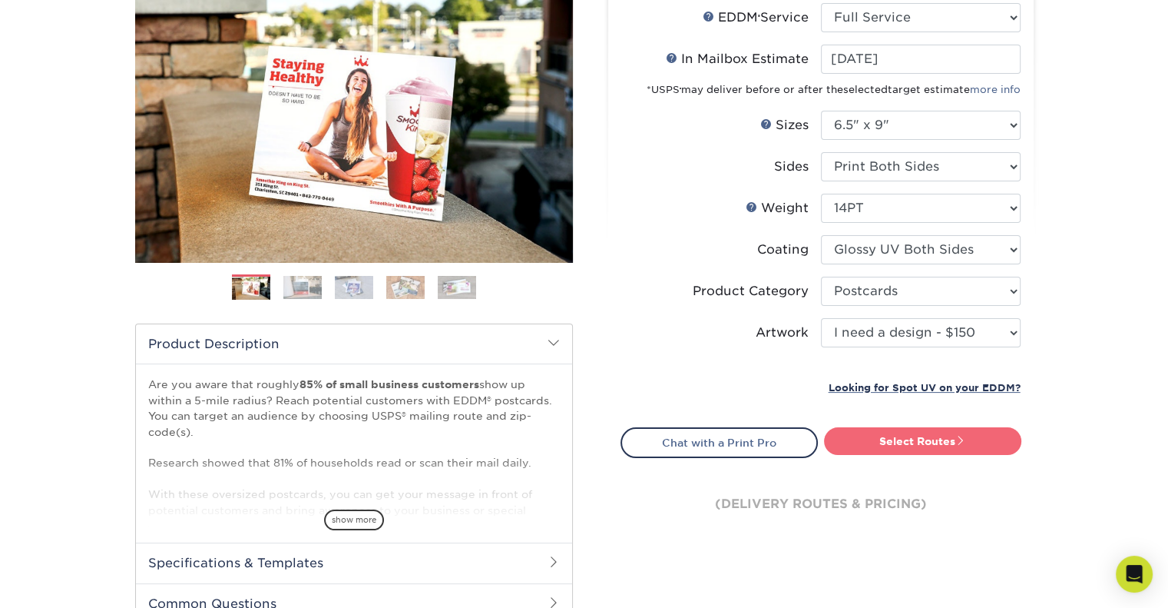
click at [984, 448] on link "Select Routes" at bounding box center [922, 441] width 197 height 28
click at [943, 437] on link "Select Routes" at bounding box center [922, 441] width 197 height 28
click at [948, 444] on link "Select Routes" at bounding box center [922, 441] width 197 height 28
click at [946, 439] on link "Select Routes" at bounding box center [922, 441] width 197 height 28
click at [962, 438] on span at bounding box center [961, 440] width 11 height 11
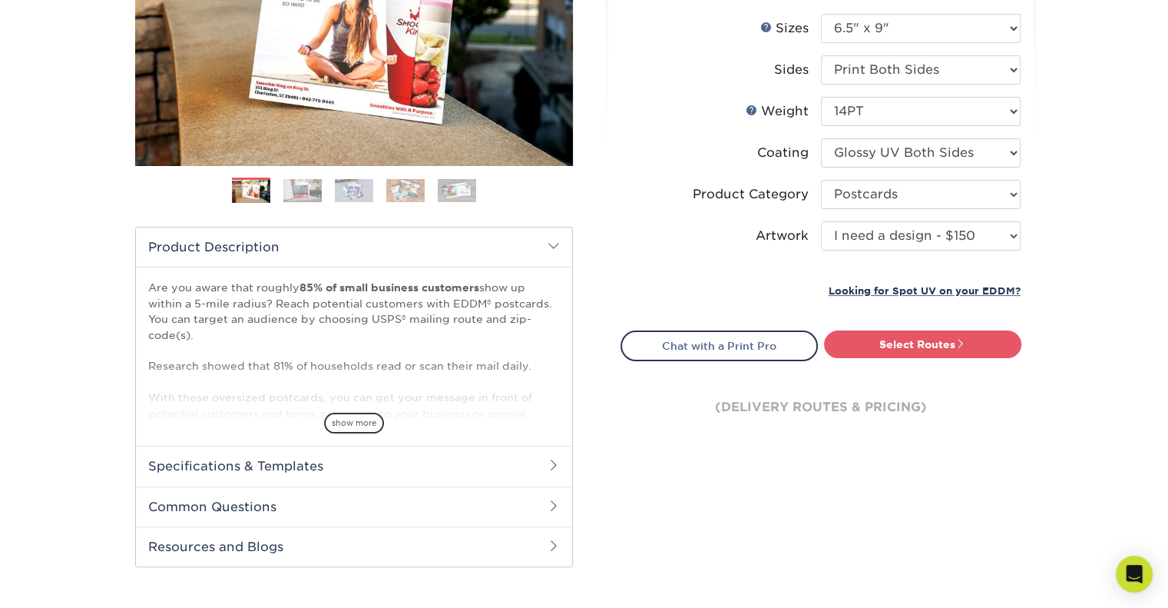
scroll to position [287, 0]
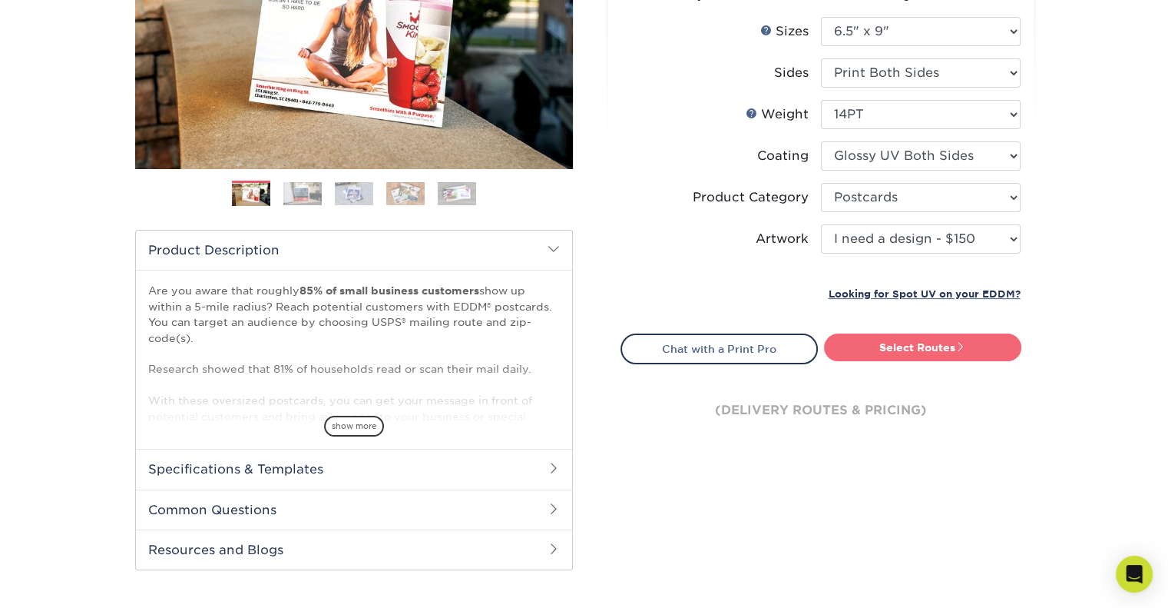
click at [953, 345] on link "Select Routes" at bounding box center [922, 347] width 197 height 28
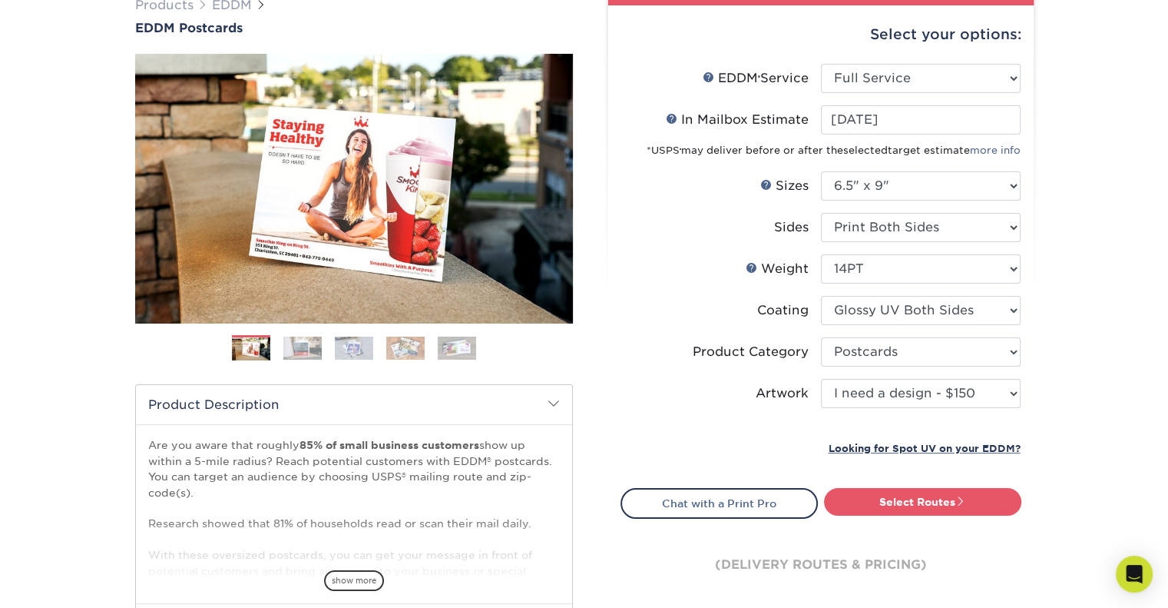
scroll to position [0, 0]
